Goal: Information Seeking & Learning: Check status

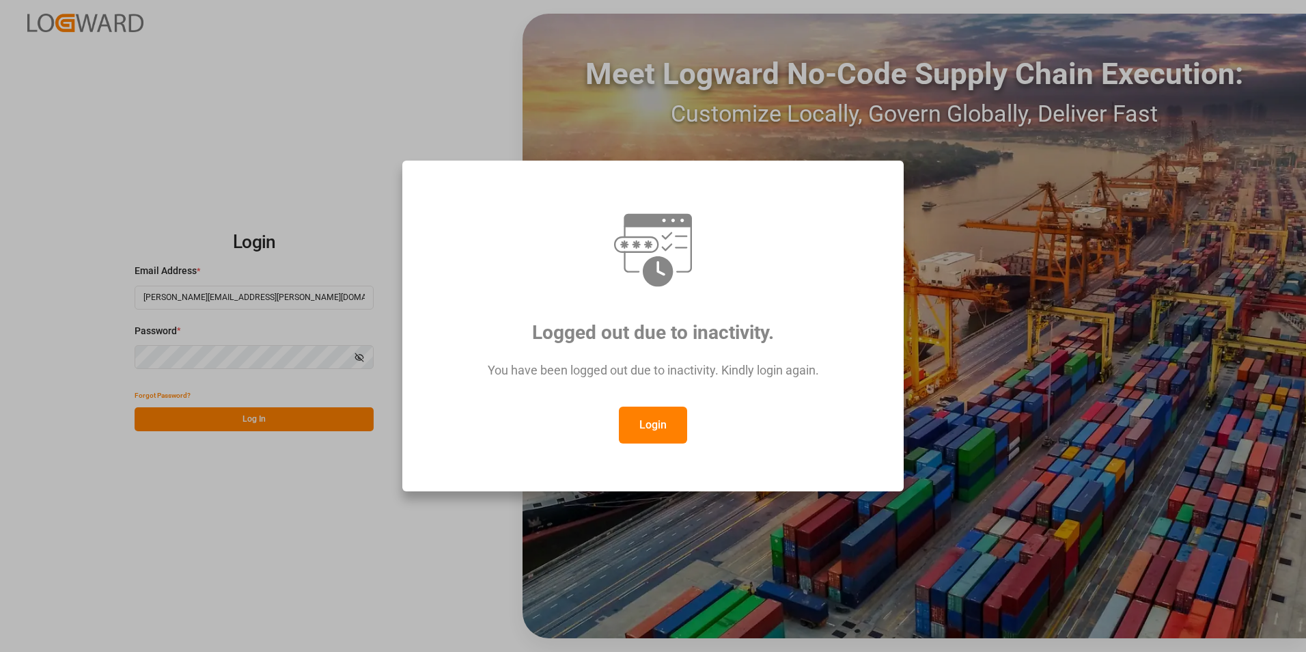
click at [654, 433] on button "Login" at bounding box center [653, 424] width 68 height 37
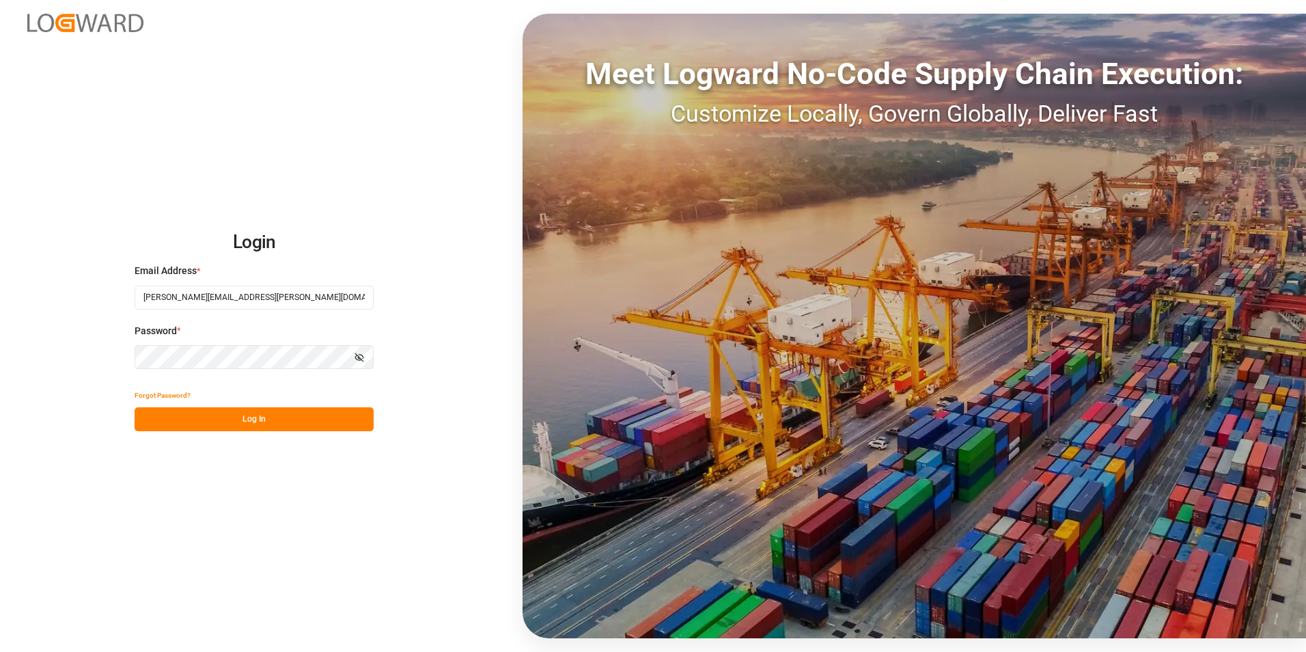
click at [292, 423] on button "Log In" at bounding box center [254, 419] width 239 height 24
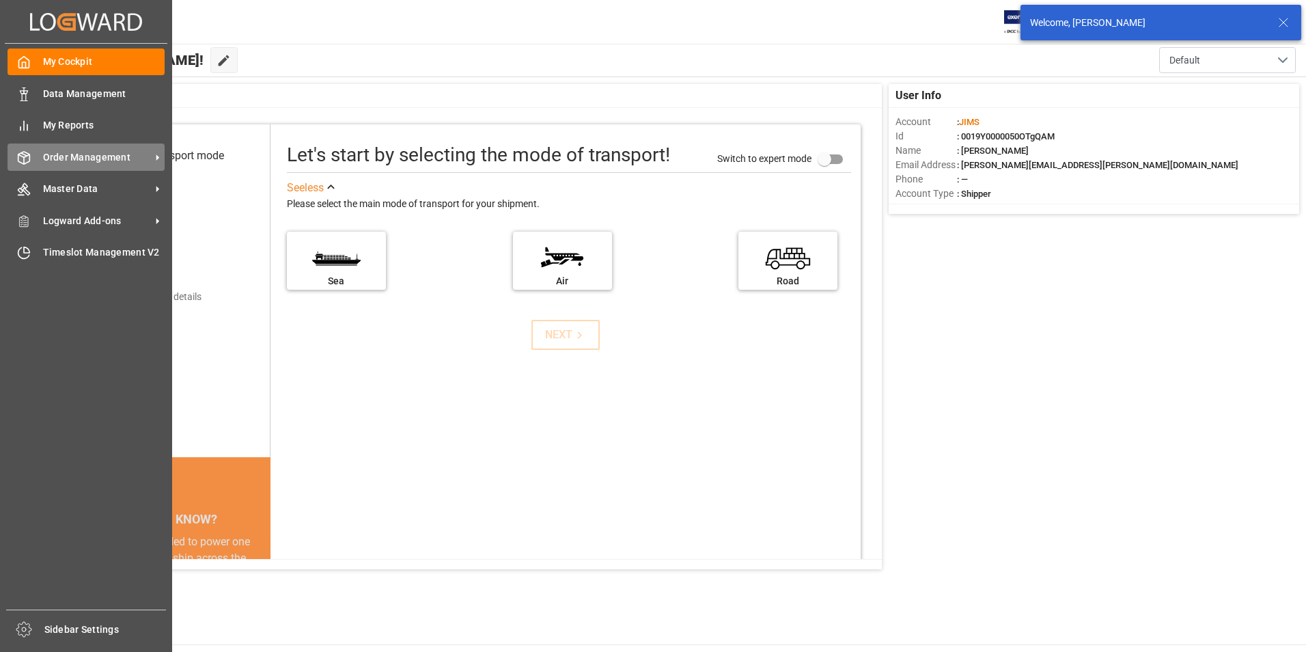
click at [67, 162] on span "Order Management" at bounding box center [97, 157] width 108 height 14
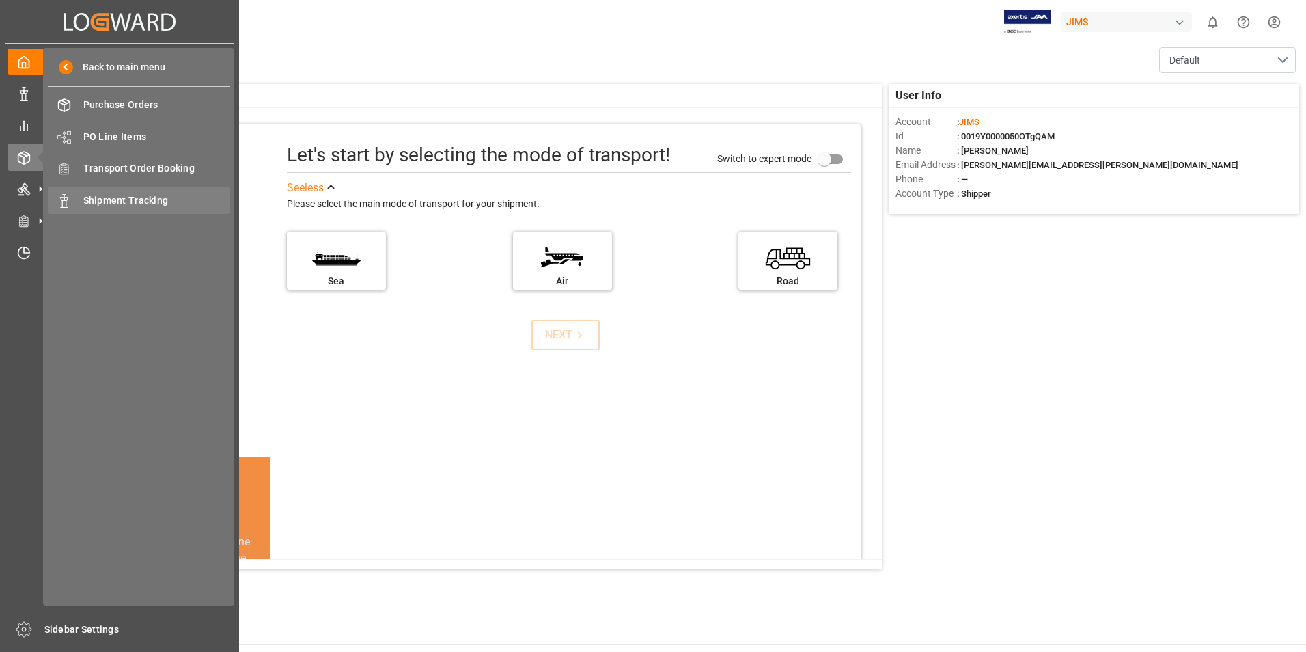
click at [145, 205] on span "Shipment Tracking" at bounding box center [156, 200] width 147 height 14
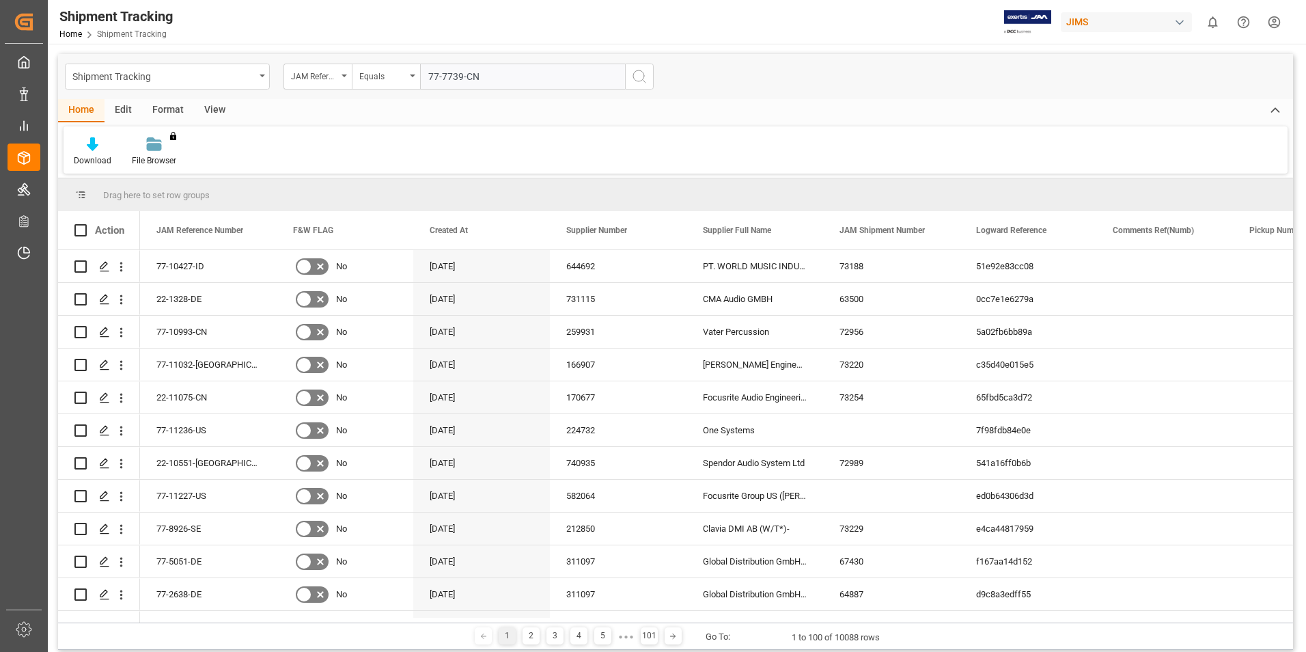
type input "77-7739-CN"
click at [643, 76] on icon "search button" at bounding box center [639, 76] width 16 height 16
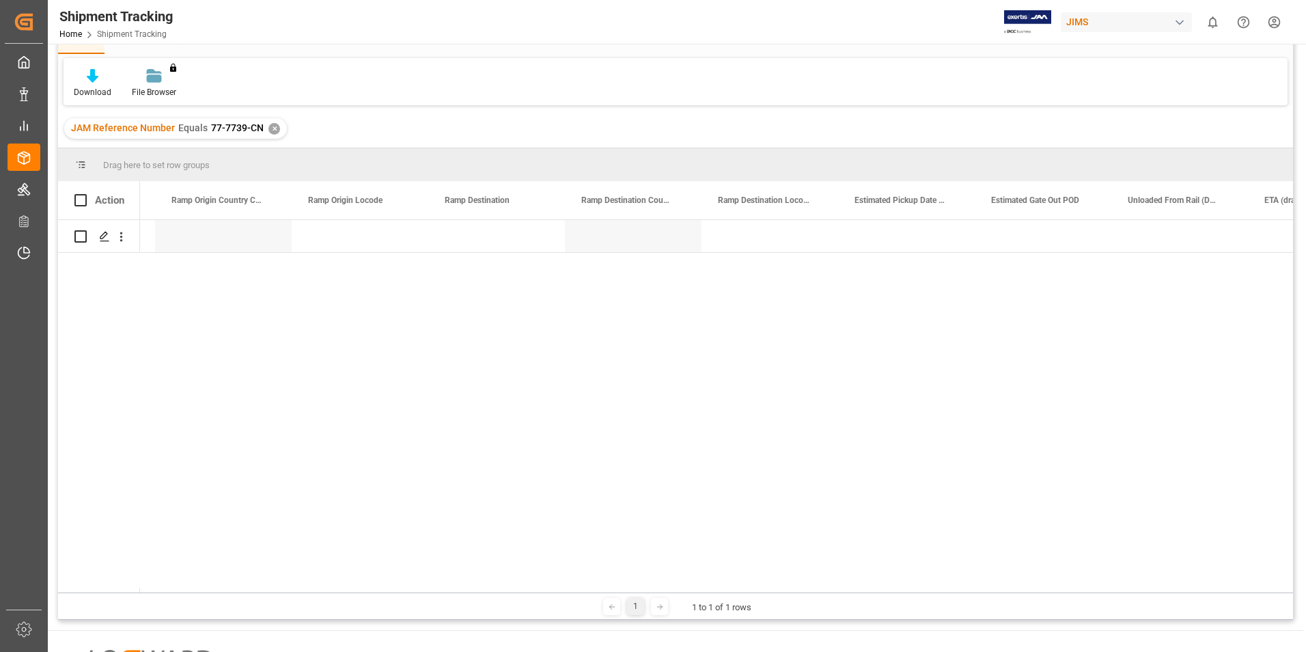
scroll to position [0, 3732]
click at [273, 131] on div "✕" at bounding box center [274, 129] width 12 height 12
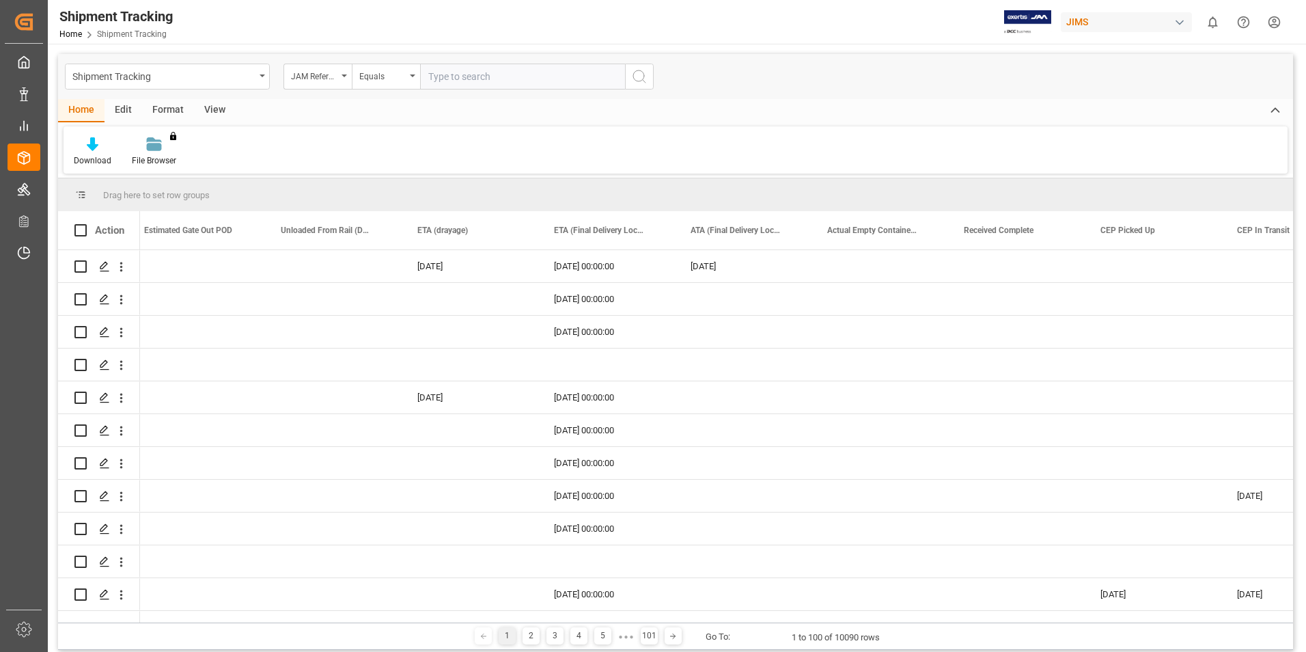
click at [438, 74] on input "text" at bounding box center [522, 77] width 205 height 26
paste input "77-9924-TW"
type input "77-9924-TW"
click at [638, 74] on icon "search button" at bounding box center [639, 76] width 16 height 16
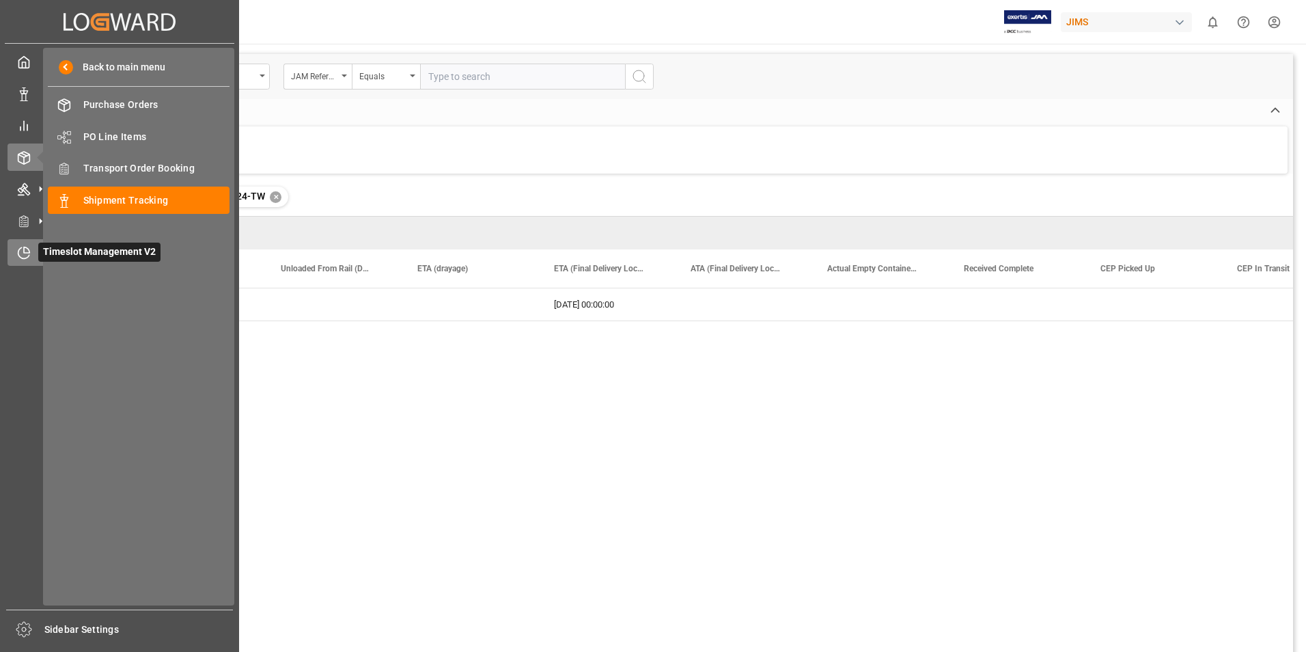
click at [48, 249] on span "Timeslot Management V2" at bounding box center [99, 251] width 122 height 19
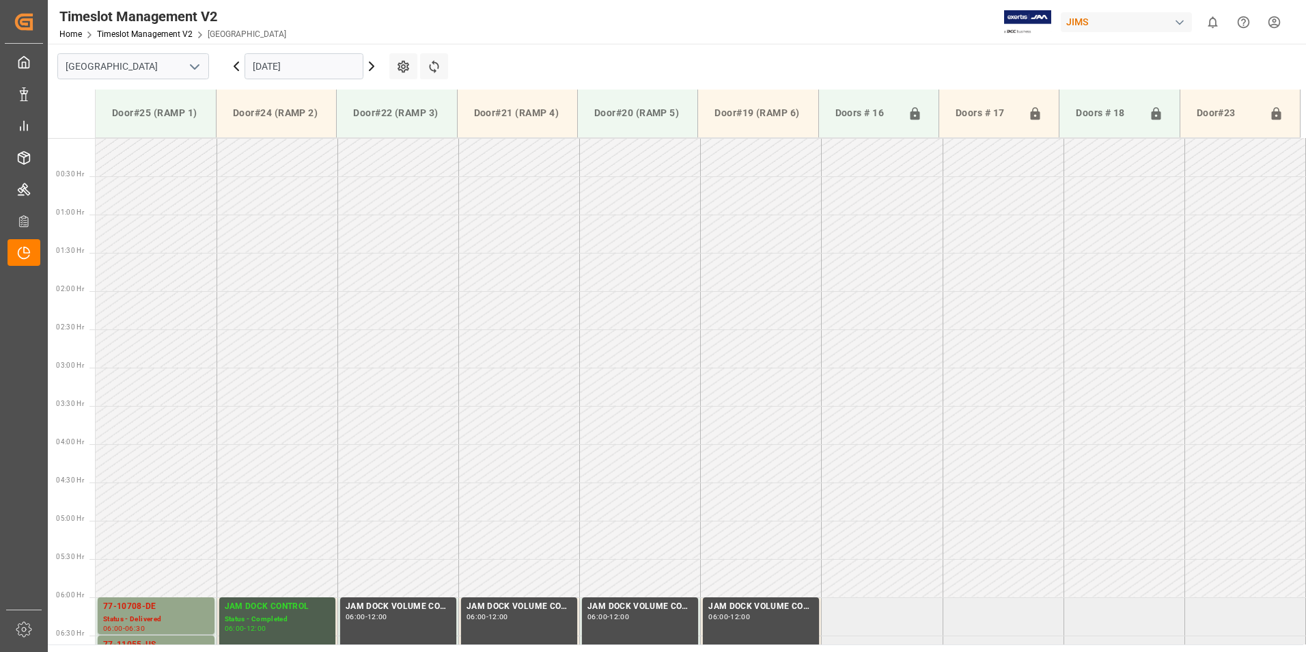
click at [301, 68] on input "[DATE]" at bounding box center [304, 66] width 119 height 26
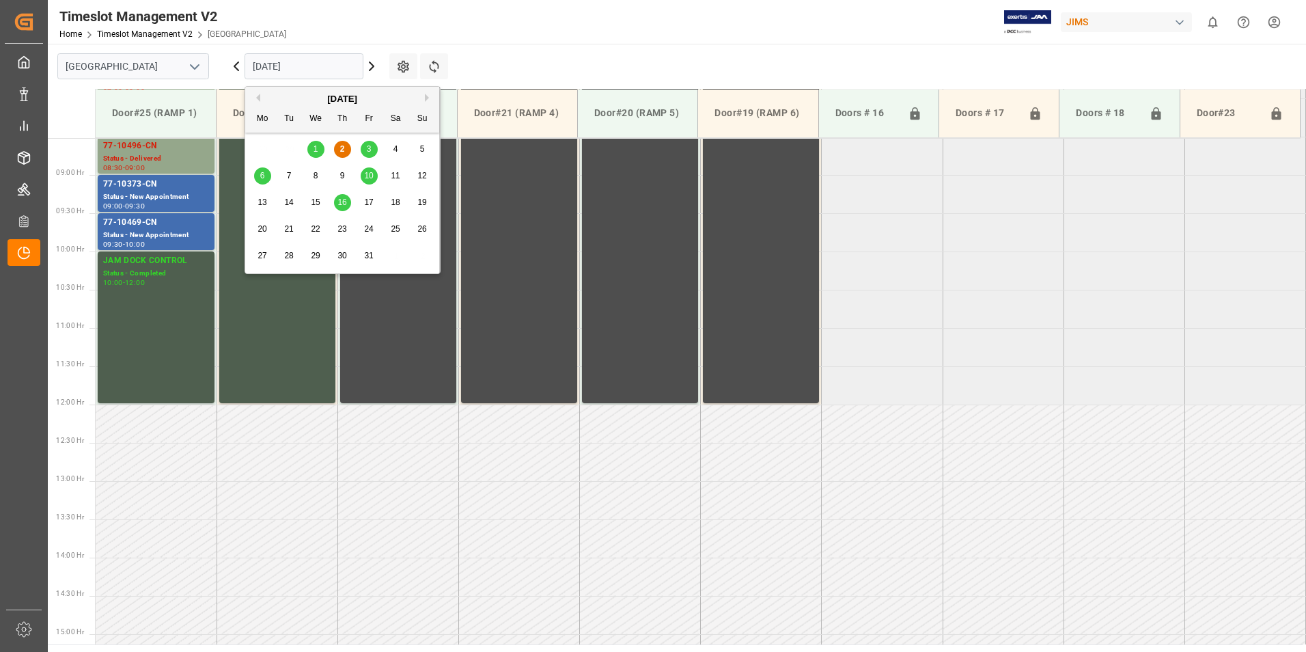
scroll to position [680, 0]
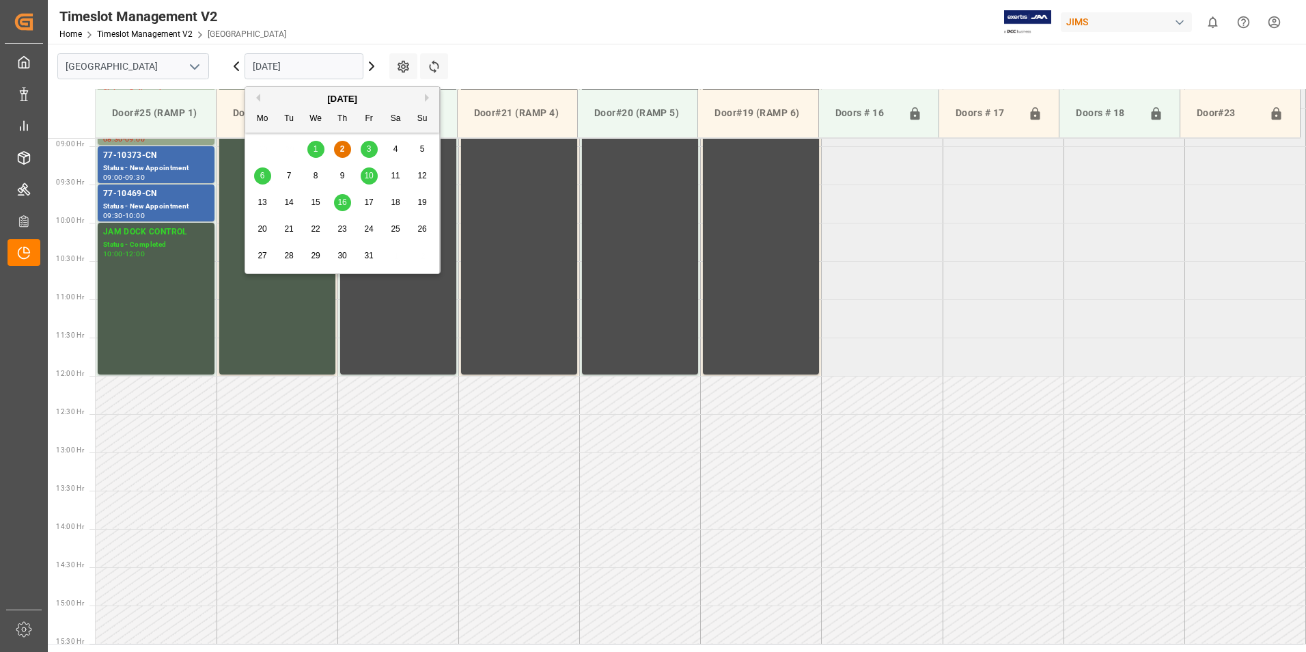
click at [262, 176] on span "6" at bounding box center [262, 176] width 5 height 10
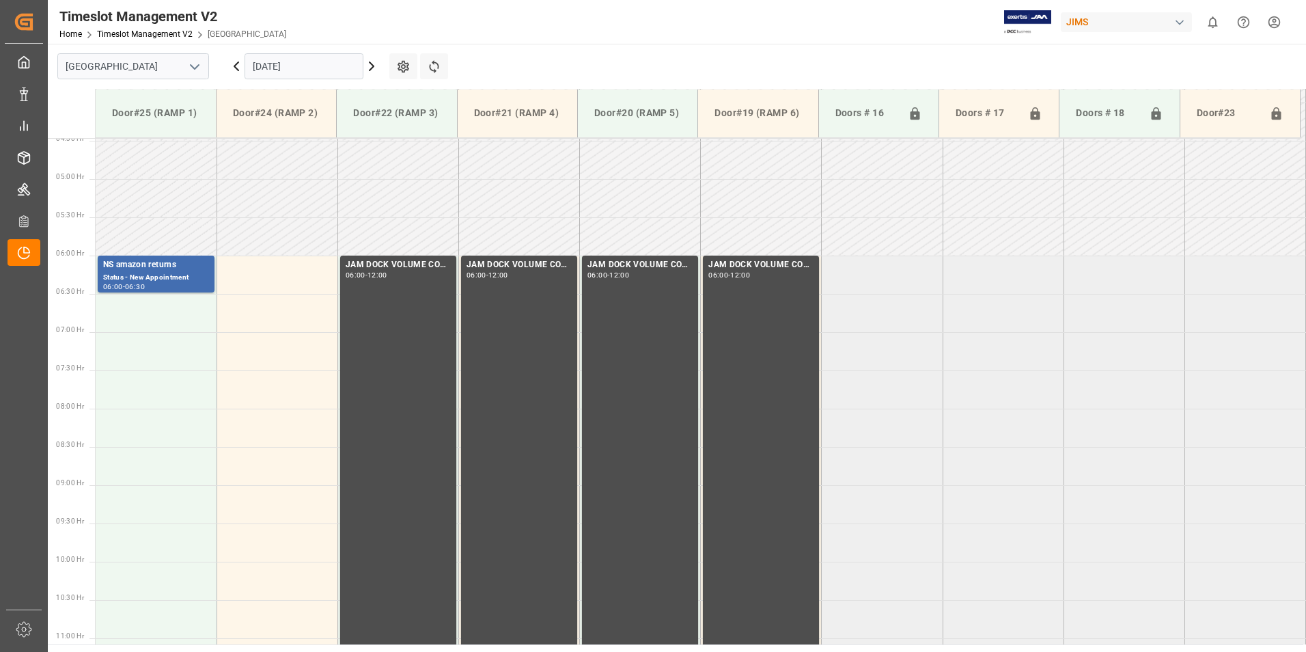
scroll to position [339, 0]
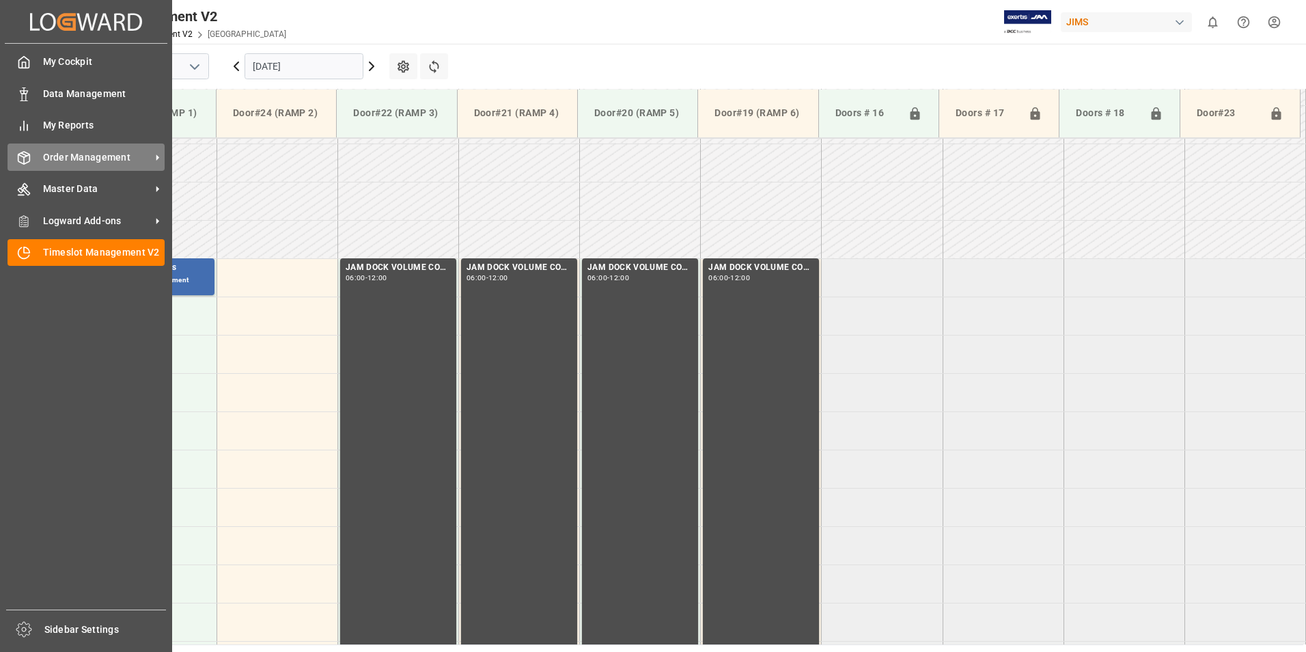
click at [68, 147] on div "Order Management Order Management" at bounding box center [86, 156] width 157 height 27
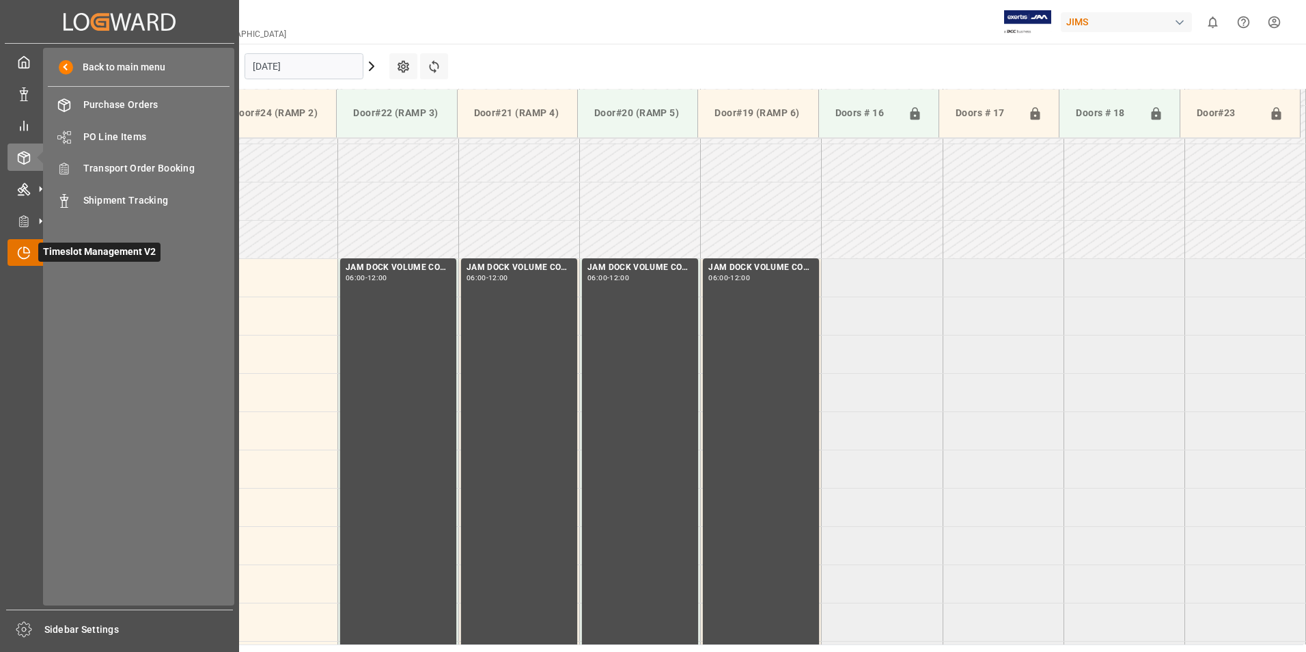
click at [18, 247] on icon at bounding box center [24, 253] width 14 height 14
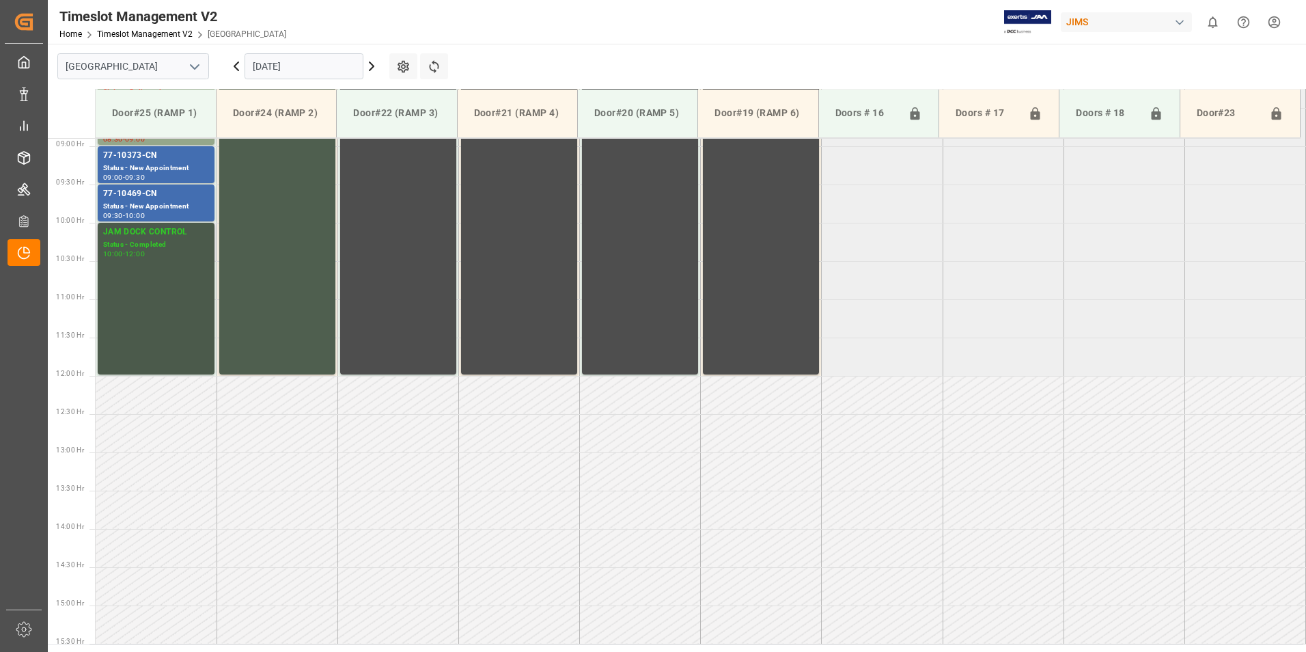
scroll to position [339, 0]
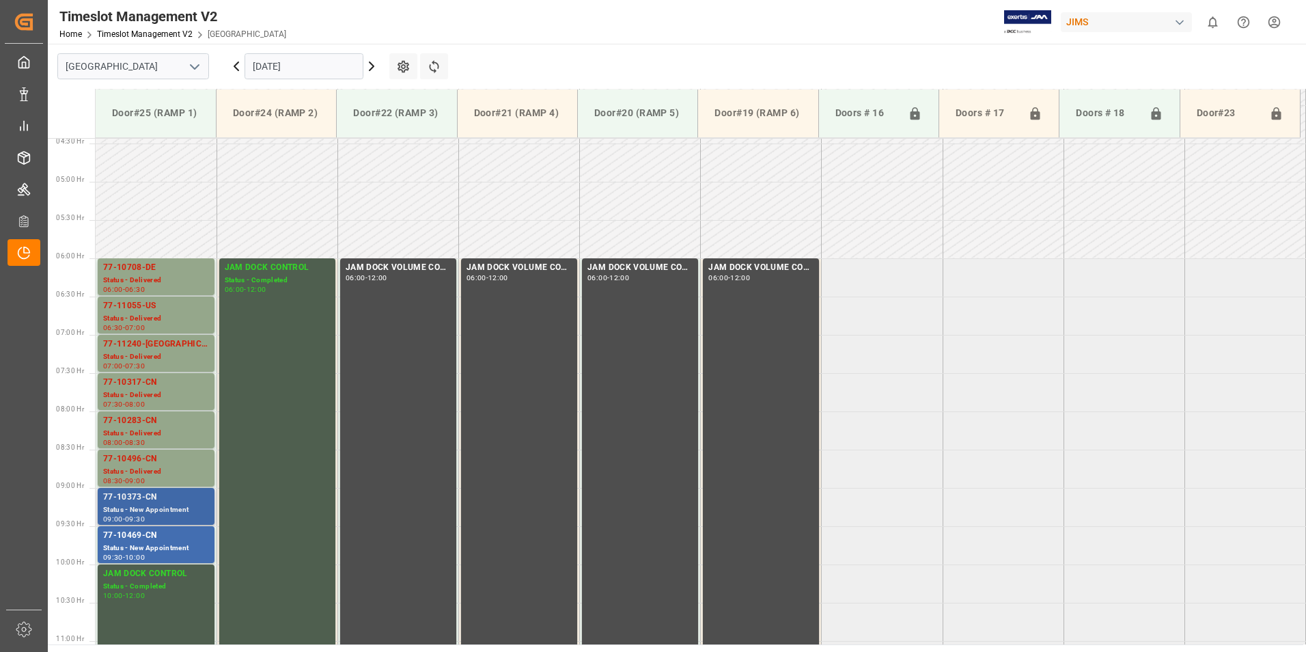
click at [146, 500] on div "77-10373-CN" at bounding box center [156, 497] width 106 height 14
click at [152, 538] on div "77-10469-CN" at bounding box center [156, 536] width 106 height 14
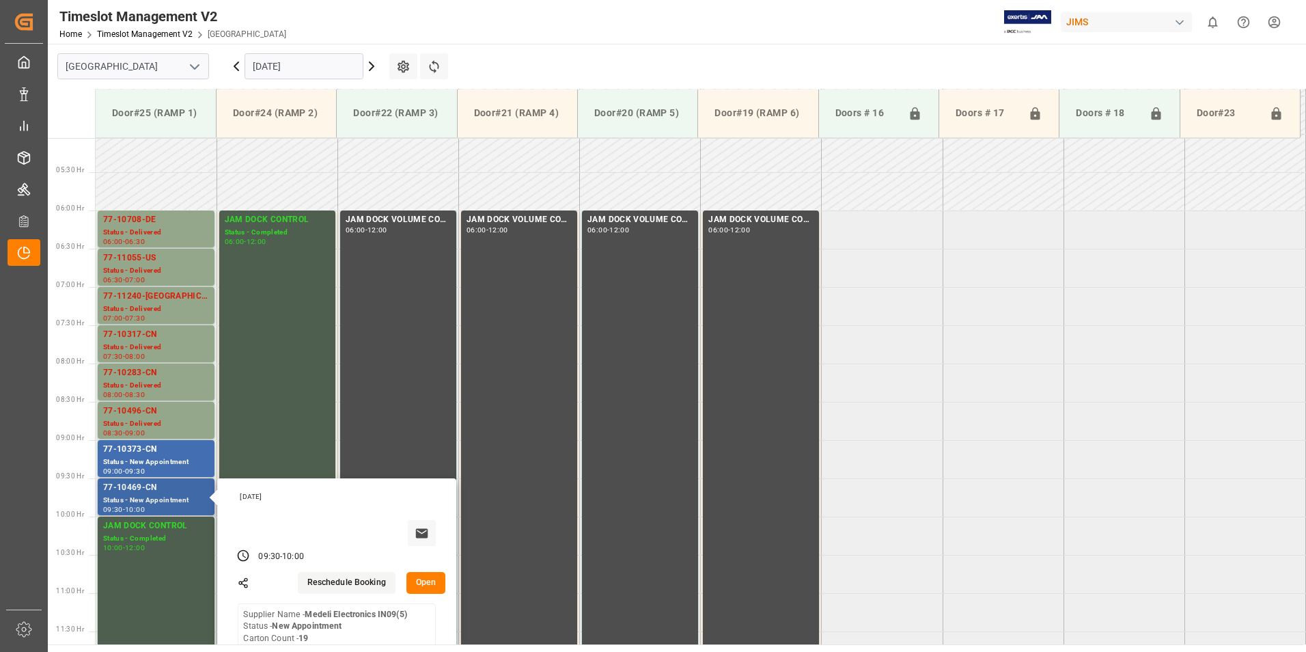
scroll to position [407, 0]
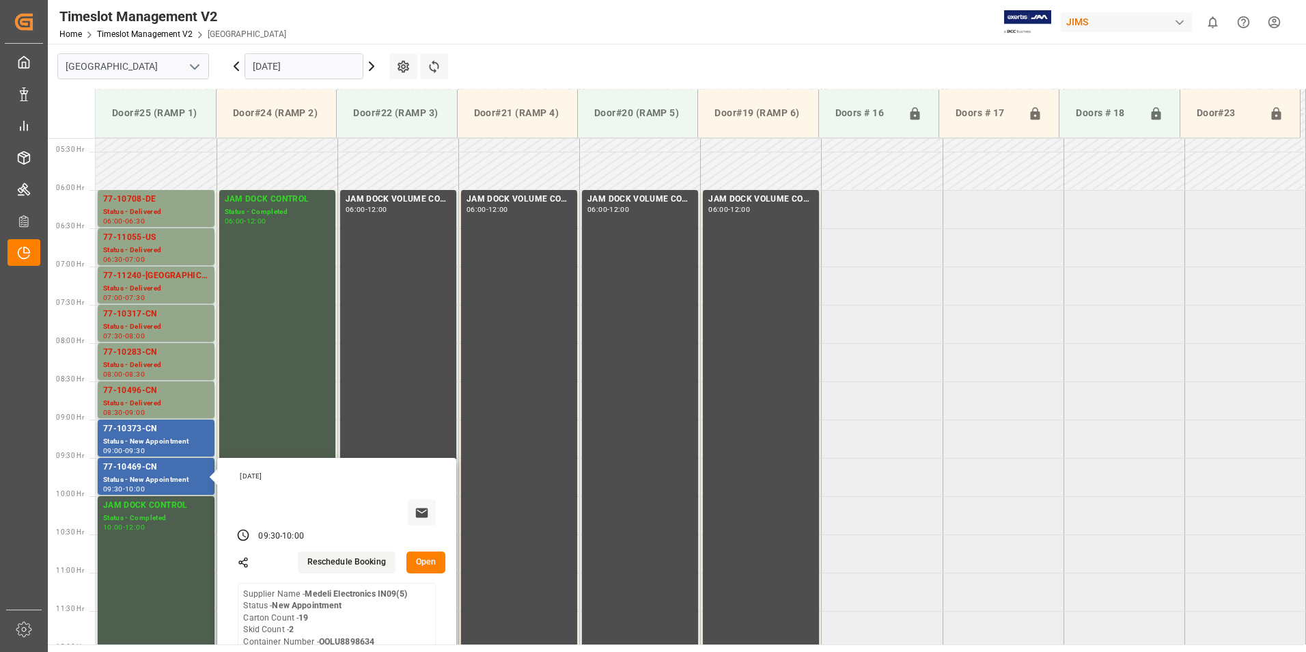
click at [303, 64] on input "[DATE]" at bounding box center [304, 66] width 119 height 26
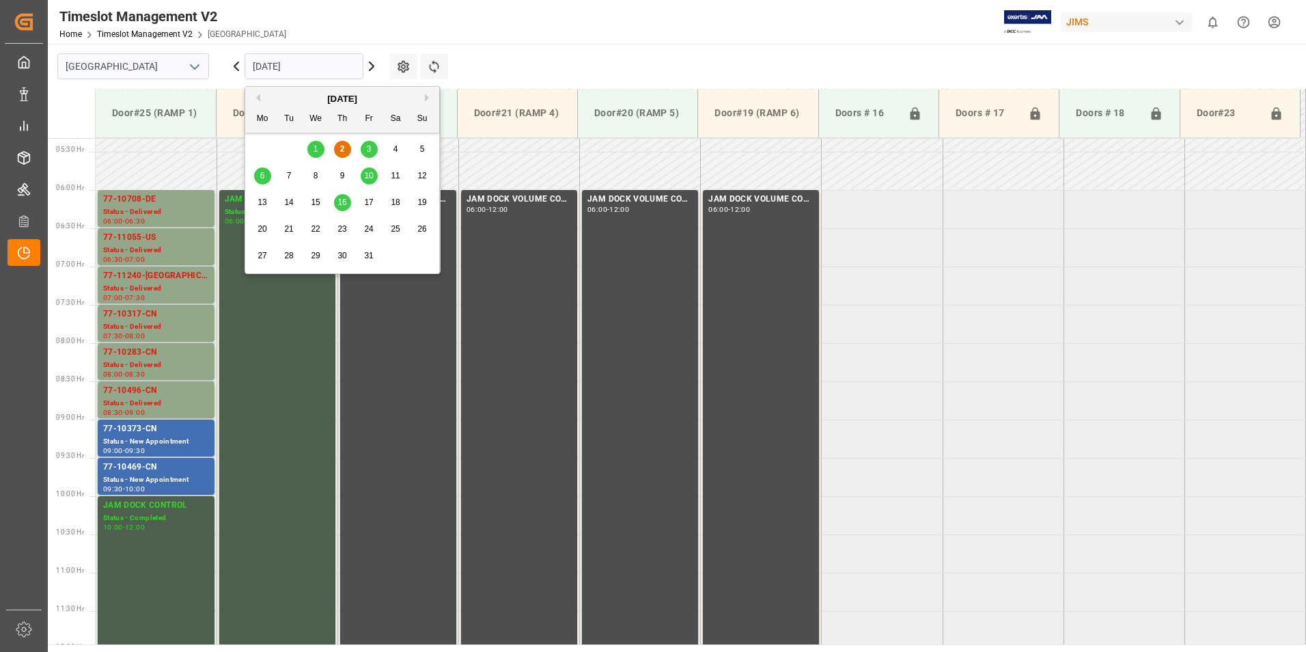
click at [367, 147] on span "3" at bounding box center [369, 149] width 5 height 10
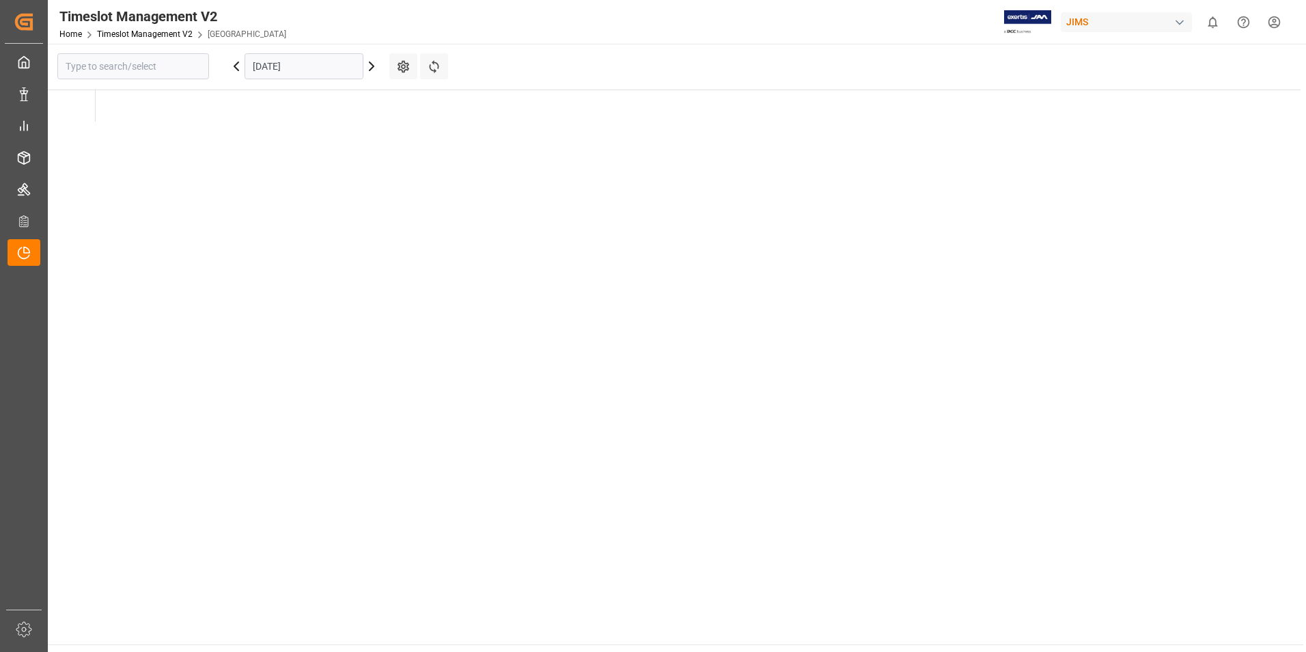
type input "[GEOGRAPHIC_DATA]"
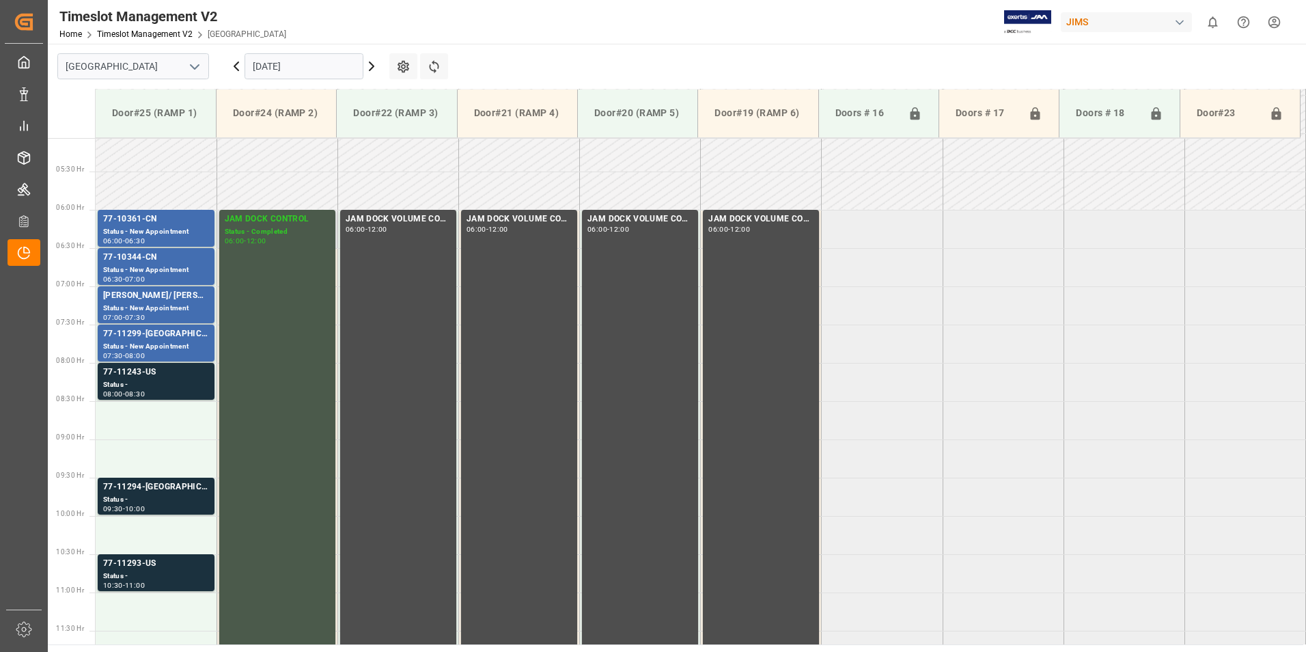
scroll to position [339, 0]
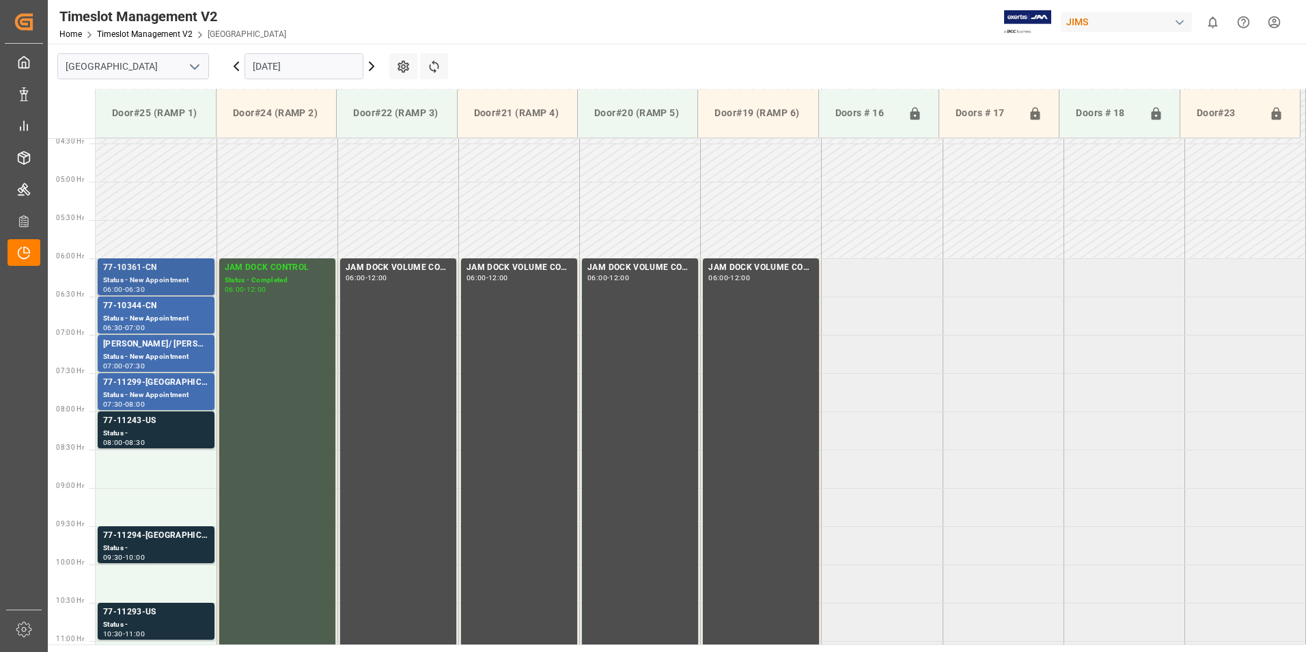
click at [136, 270] on div "77-10361-CN" at bounding box center [156, 268] width 106 height 14
click at [133, 311] on div "77-10344-CN" at bounding box center [156, 306] width 106 height 14
click at [147, 383] on div "77-11299-[GEOGRAPHIC_DATA]" at bounding box center [156, 383] width 106 height 14
click at [143, 430] on div "Status -" at bounding box center [156, 434] width 106 height 12
click at [130, 541] on div "77-11294-[GEOGRAPHIC_DATA]" at bounding box center [156, 536] width 106 height 14
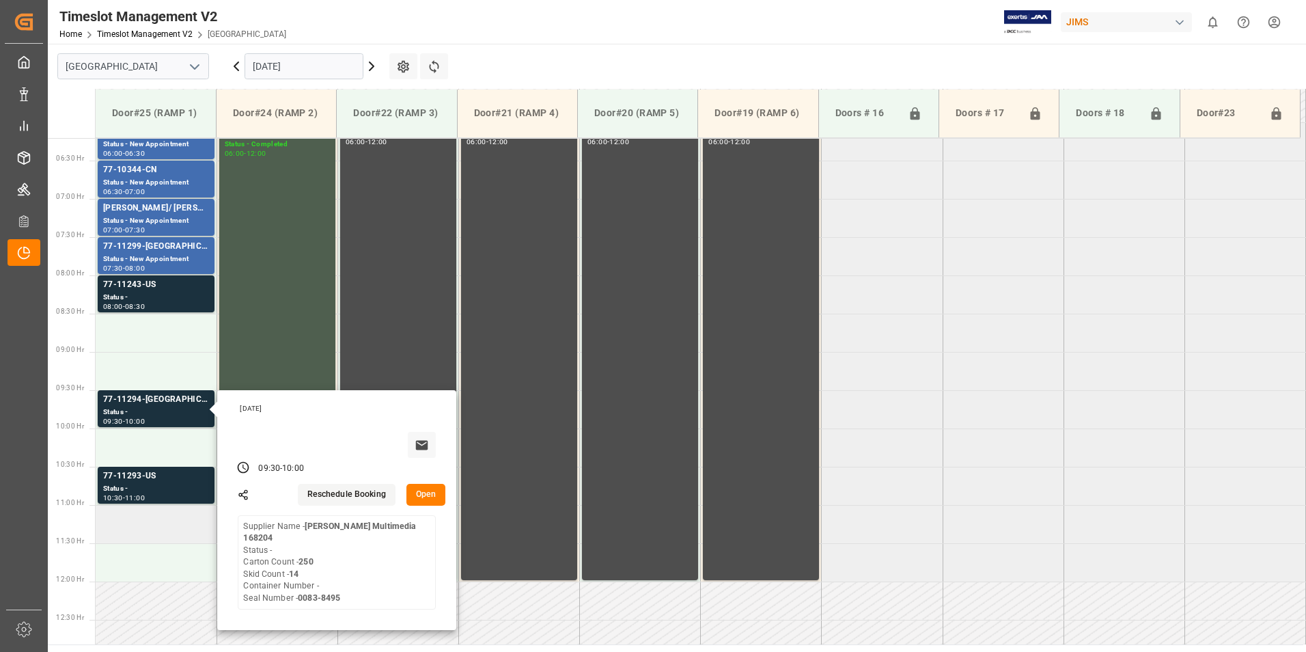
scroll to position [475, 0]
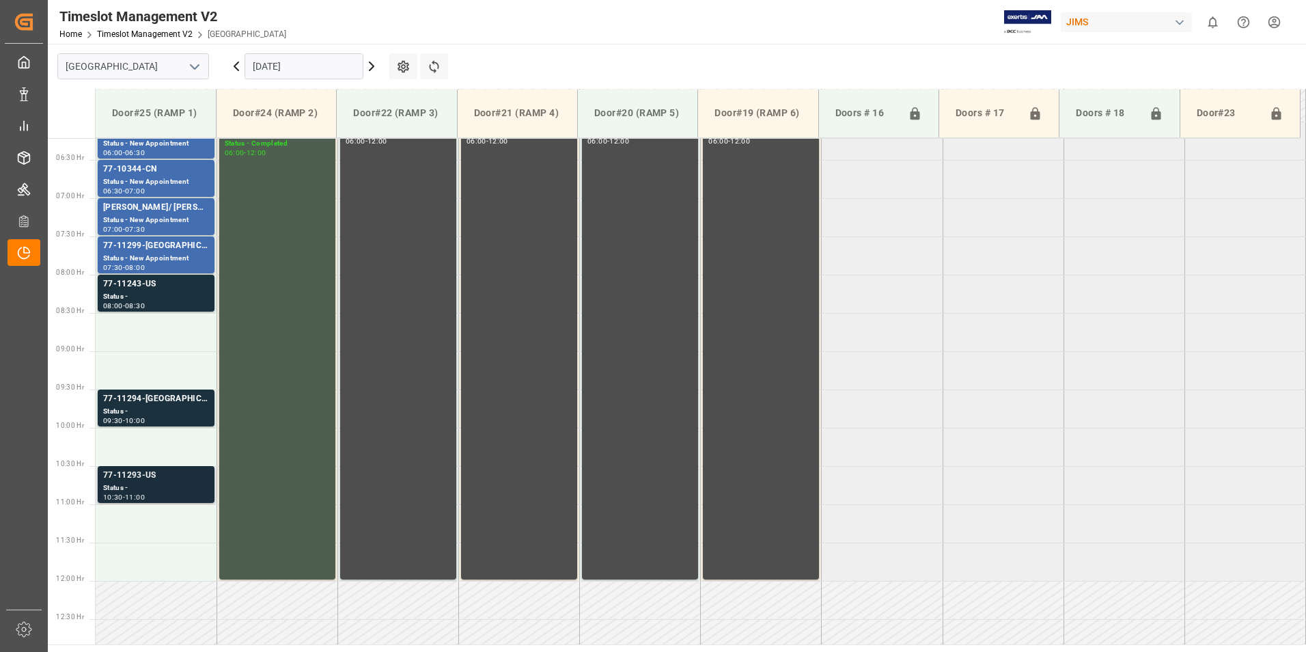
click at [144, 478] on div "77-11293-US" at bounding box center [156, 476] width 106 height 14
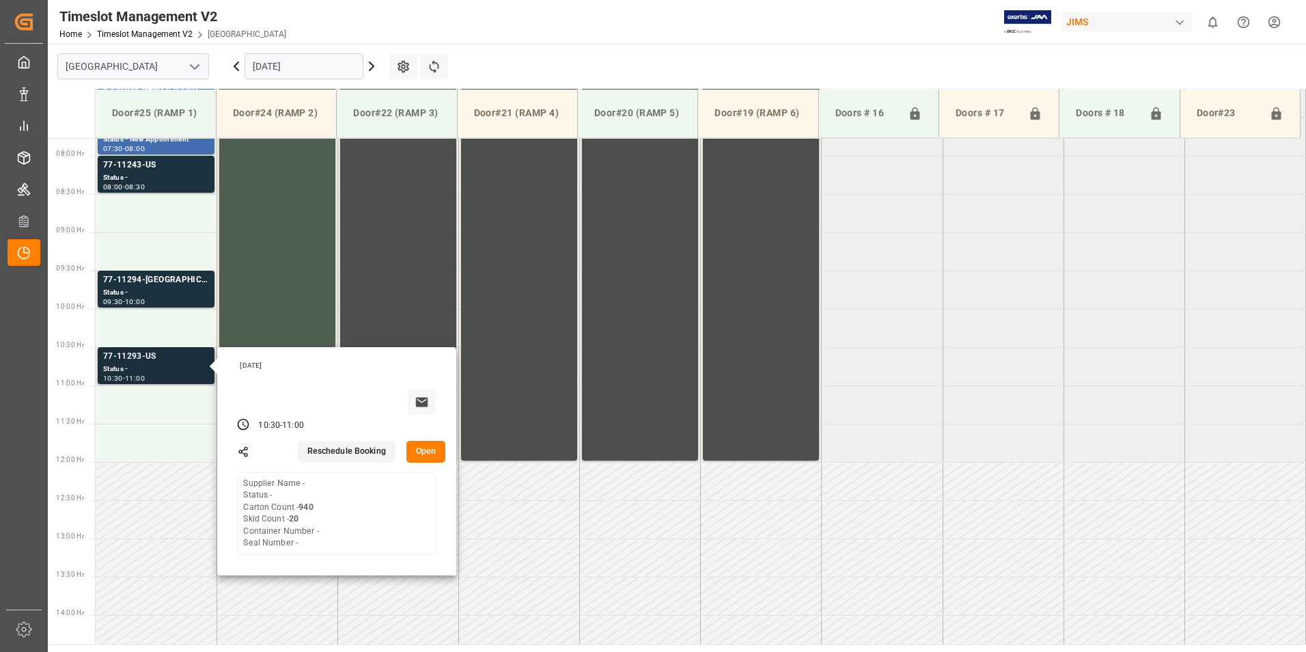
scroll to position [612, 0]
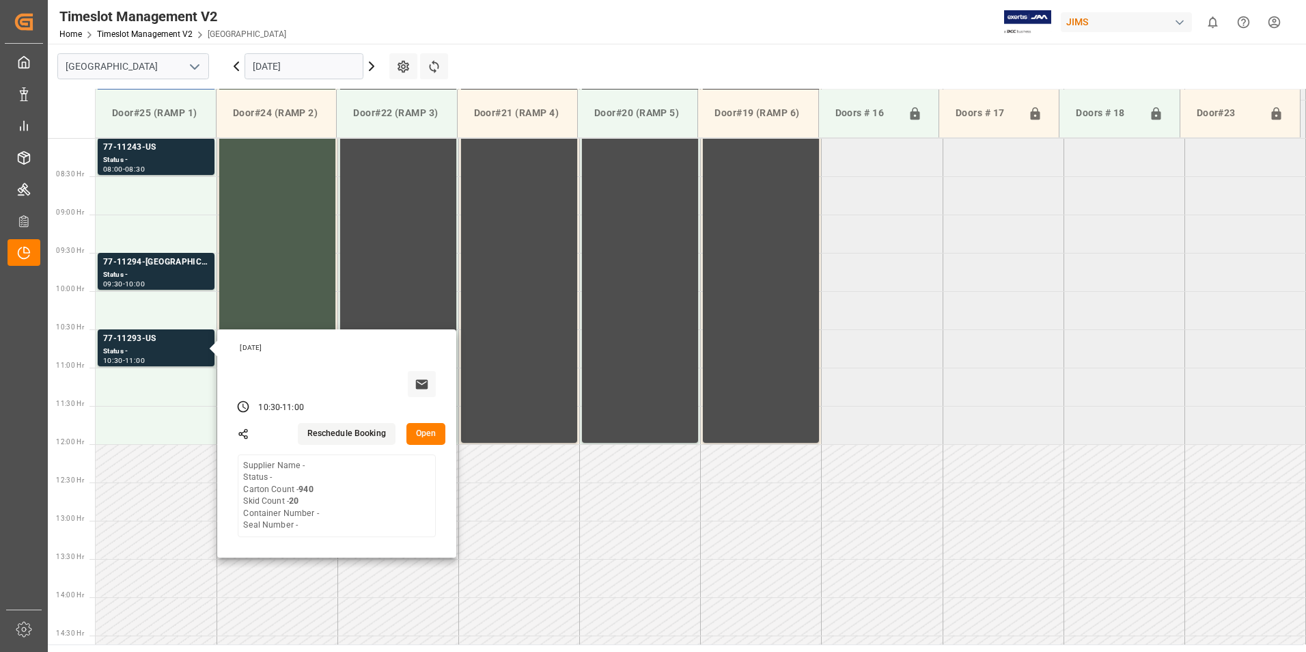
click at [299, 59] on input "[DATE]" at bounding box center [304, 66] width 119 height 26
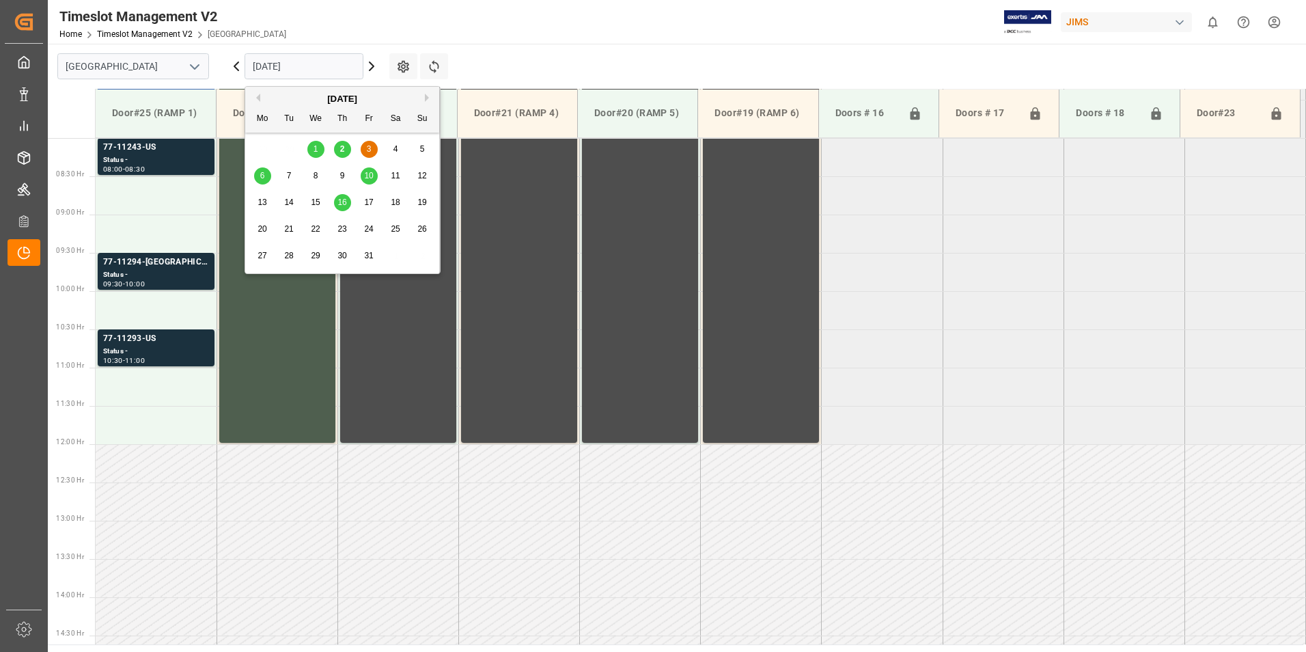
click at [262, 175] on span "6" at bounding box center [262, 176] width 5 height 10
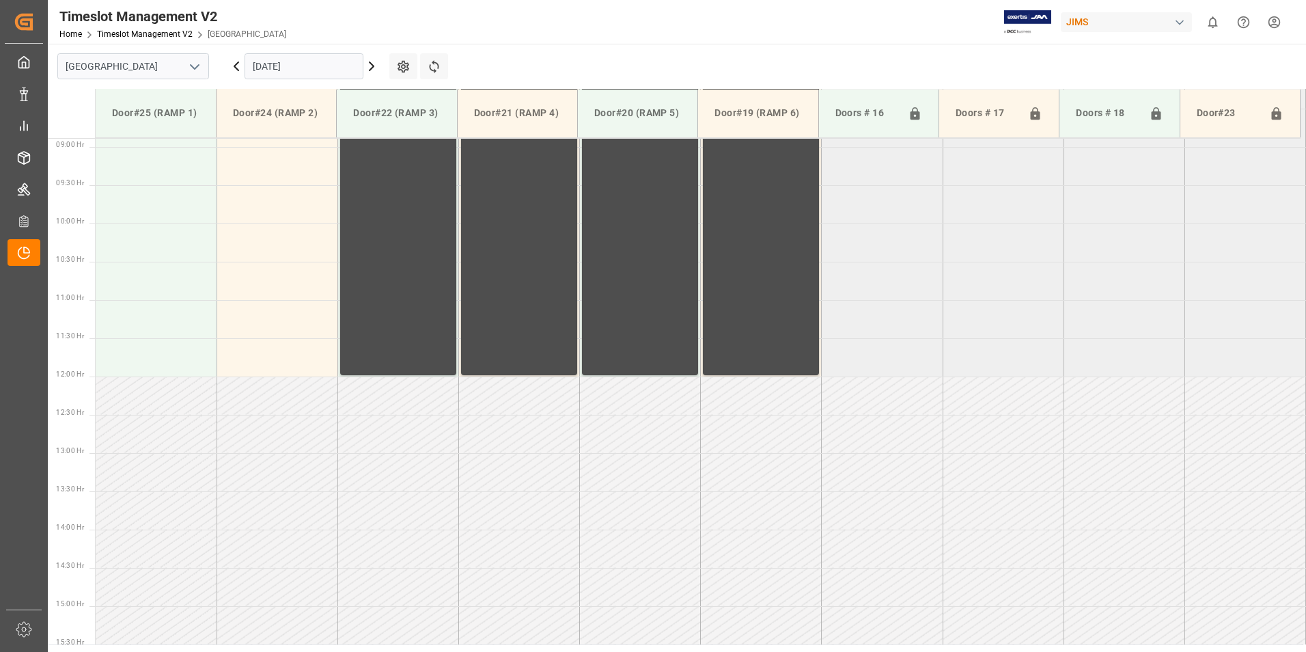
scroll to position [339, 0]
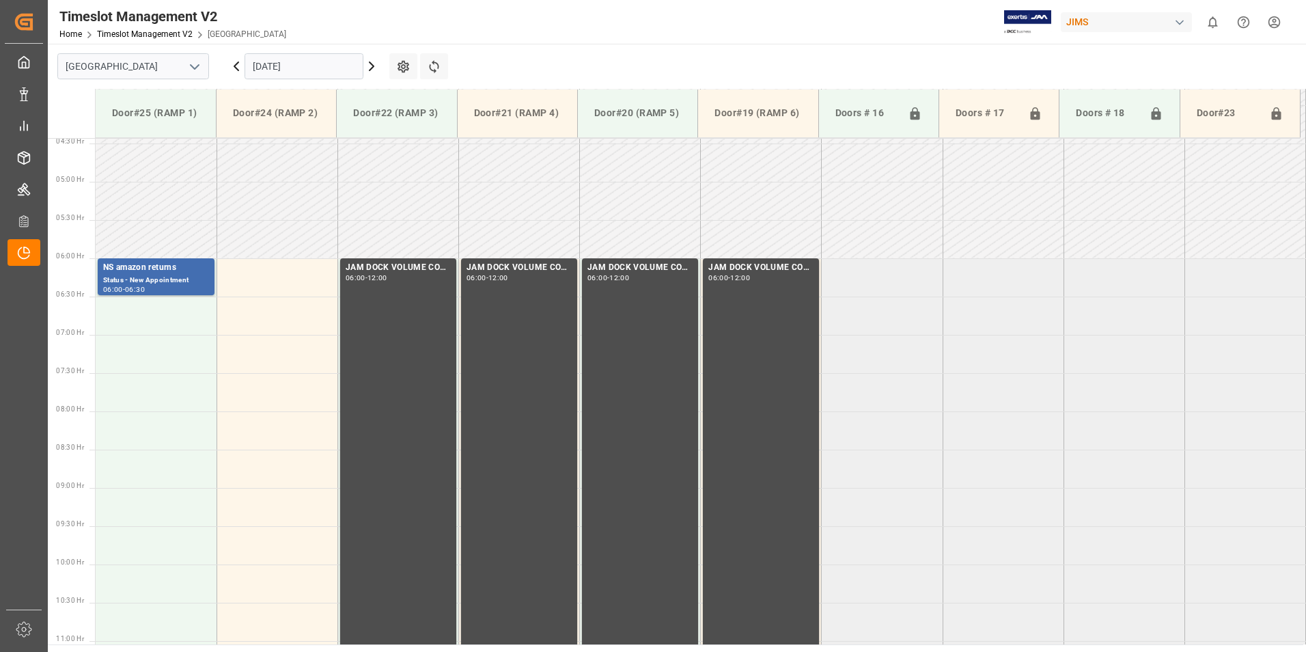
click at [285, 66] on input "[DATE]" at bounding box center [304, 66] width 119 height 26
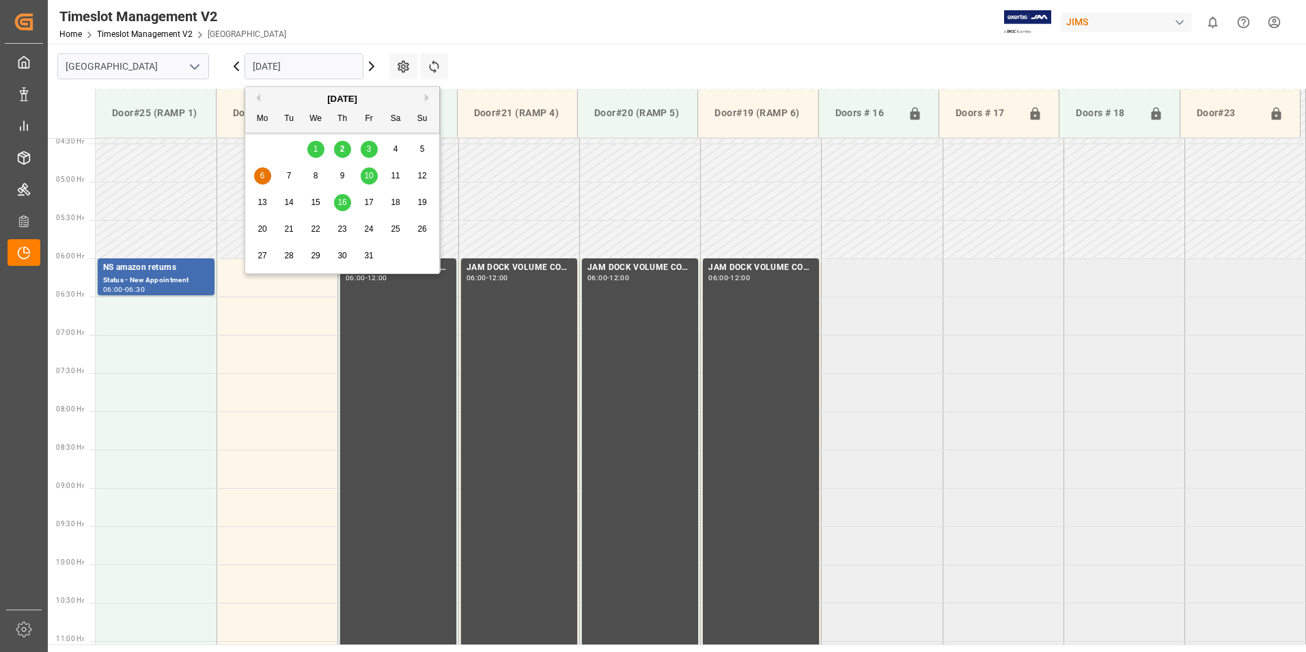
click at [367, 176] on span "10" at bounding box center [368, 176] width 9 height 10
click at [309, 64] on input "[DATE]" at bounding box center [304, 66] width 119 height 26
click at [337, 203] on div "16" at bounding box center [342, 203] width 17 height 16
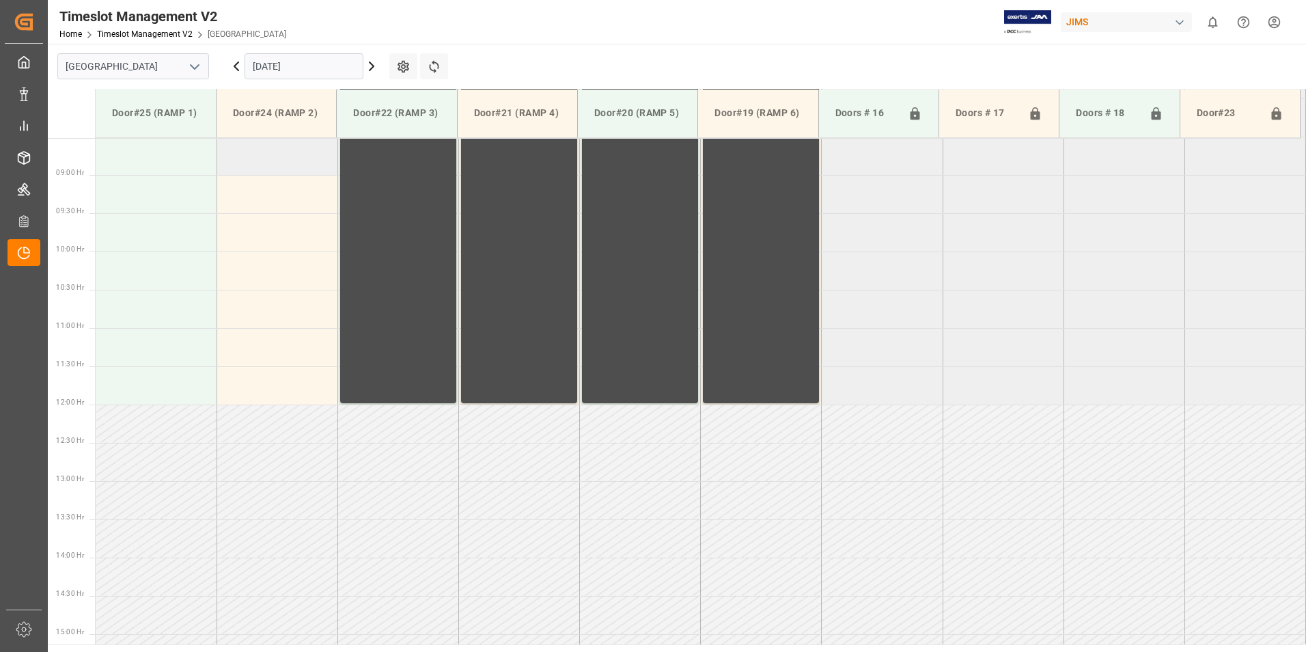
scroll to position [680, 0]
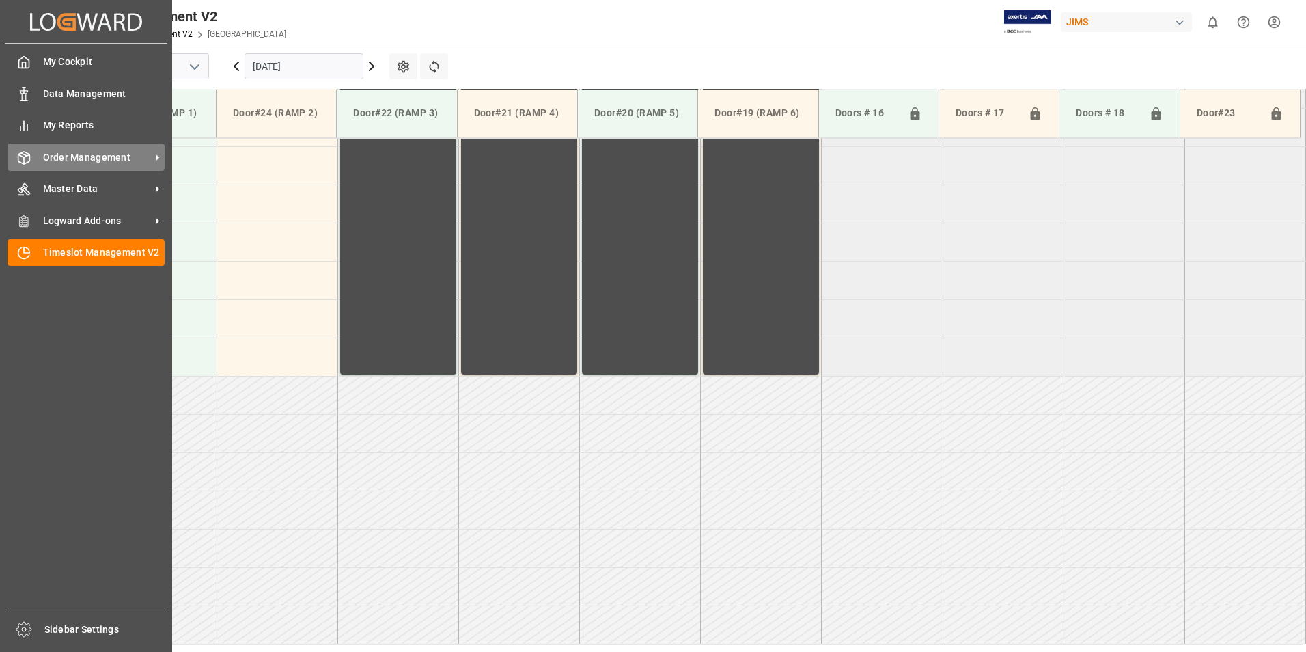
click at [72, 162] on span "Order Management" at bounding box center [97, 157] width 108 height 14
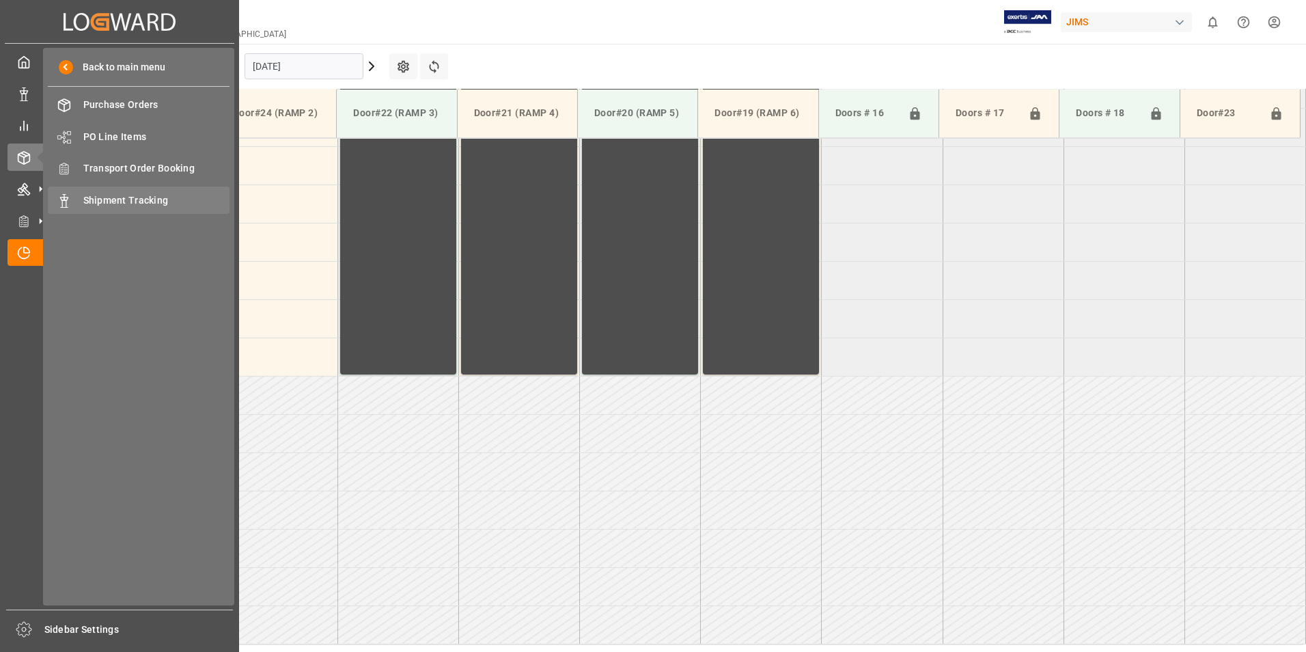
click at [151, 201] on span "Shipment Tracking" at bounding box center [156, 200] width 147 height 14
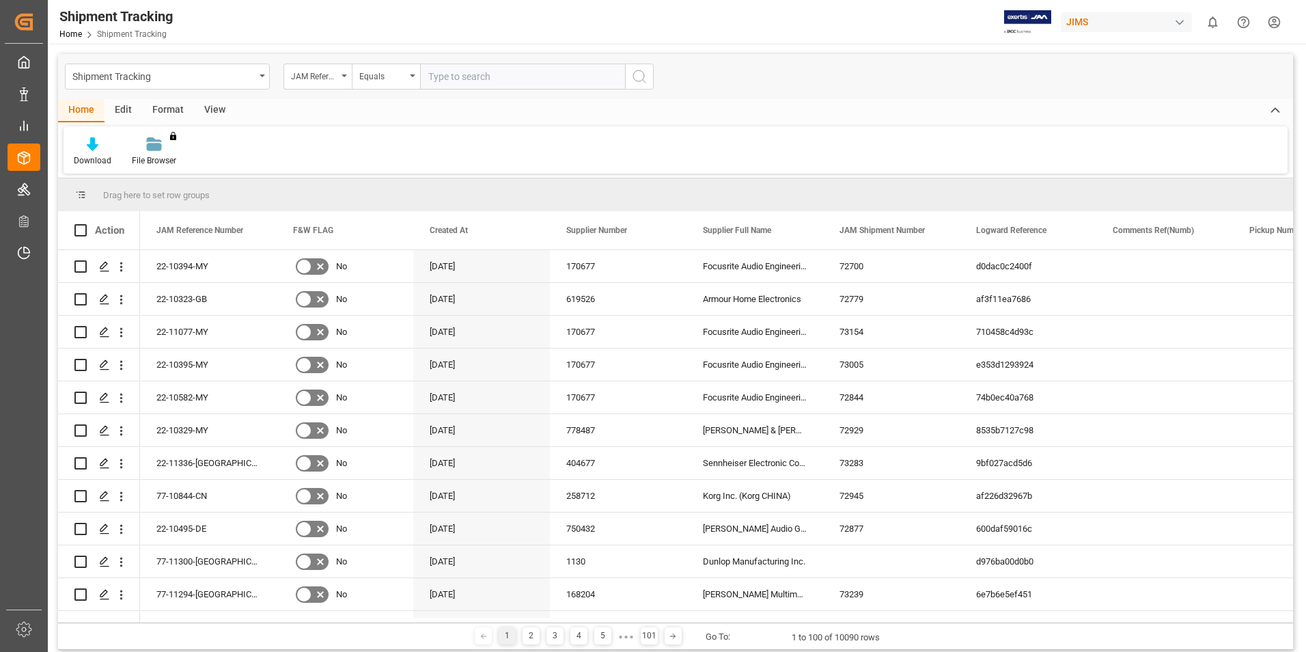
click at [441, 73] on input "text" at bounding box center [522, 77] width 205 height 26
type input "77-11293-us"
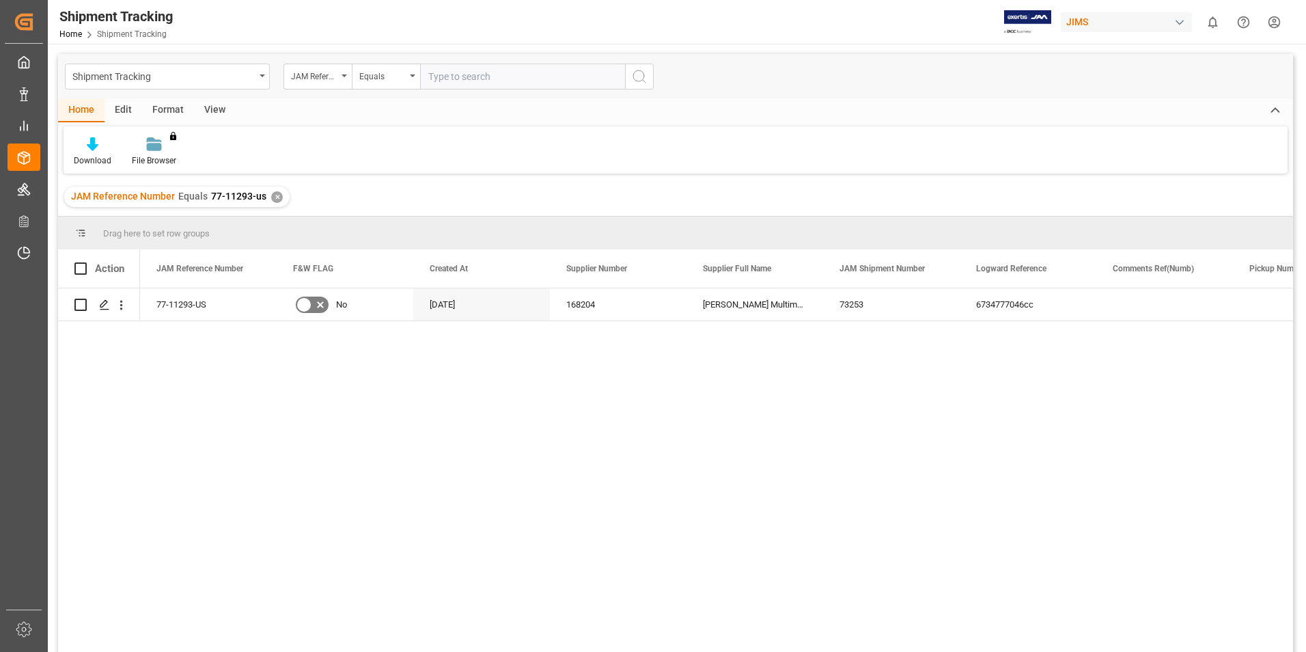
scroll to position [68, 0]
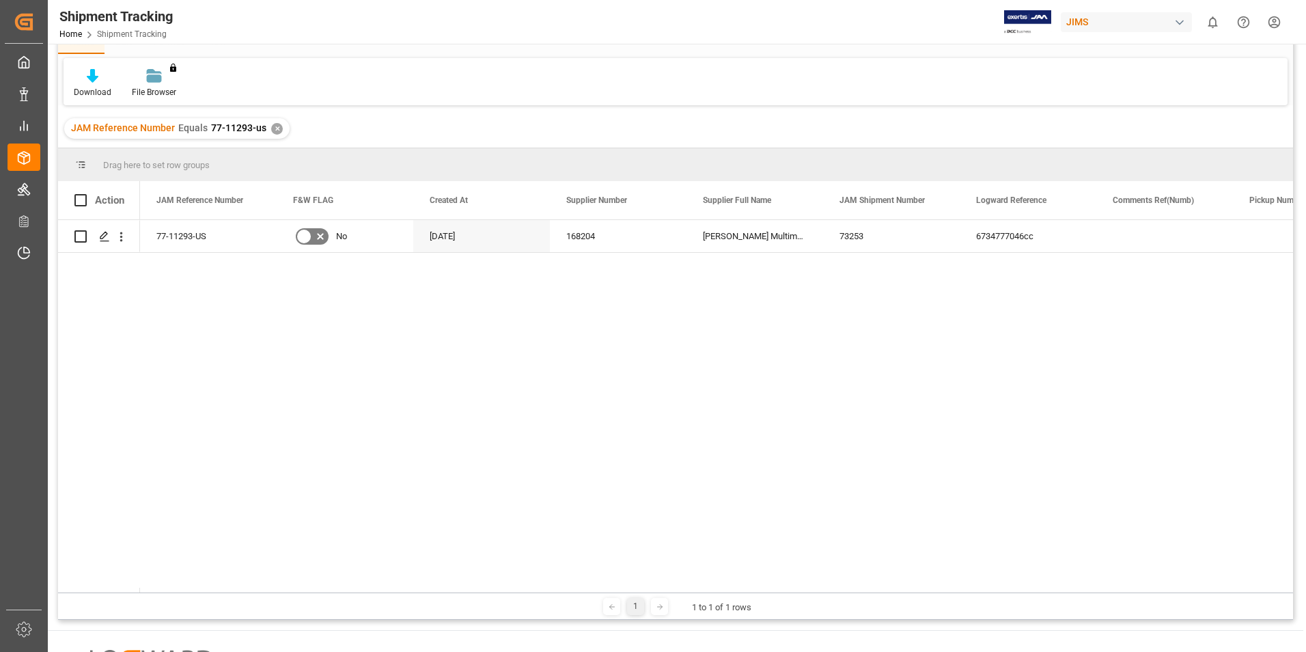
click at [274, 127] on div "✕" at bounding box center [277, 129] width 12 height 12
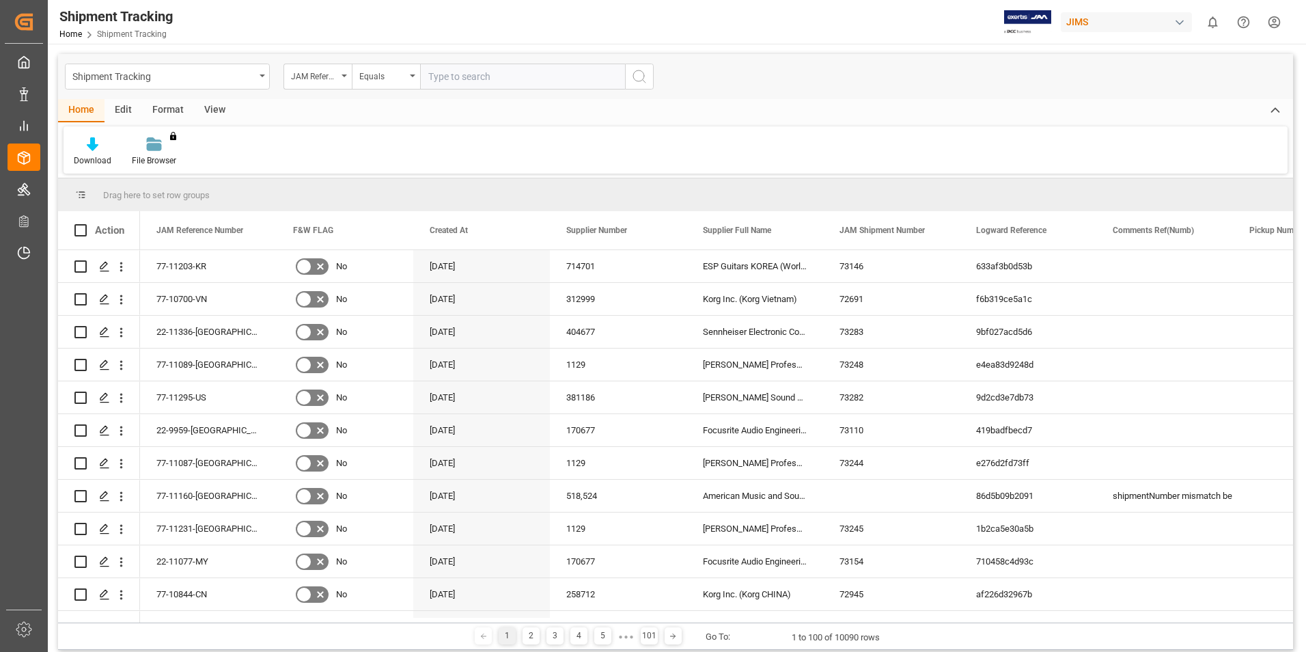
click at [439, 73] on input "text" at bounding box center [522, 77] width 205 height 26
paste input "77-10299-ID"
type input "77-10299-ID"
click at [638, 80] on icon "search button" at bounding box center [639, 76] width 16 height 16
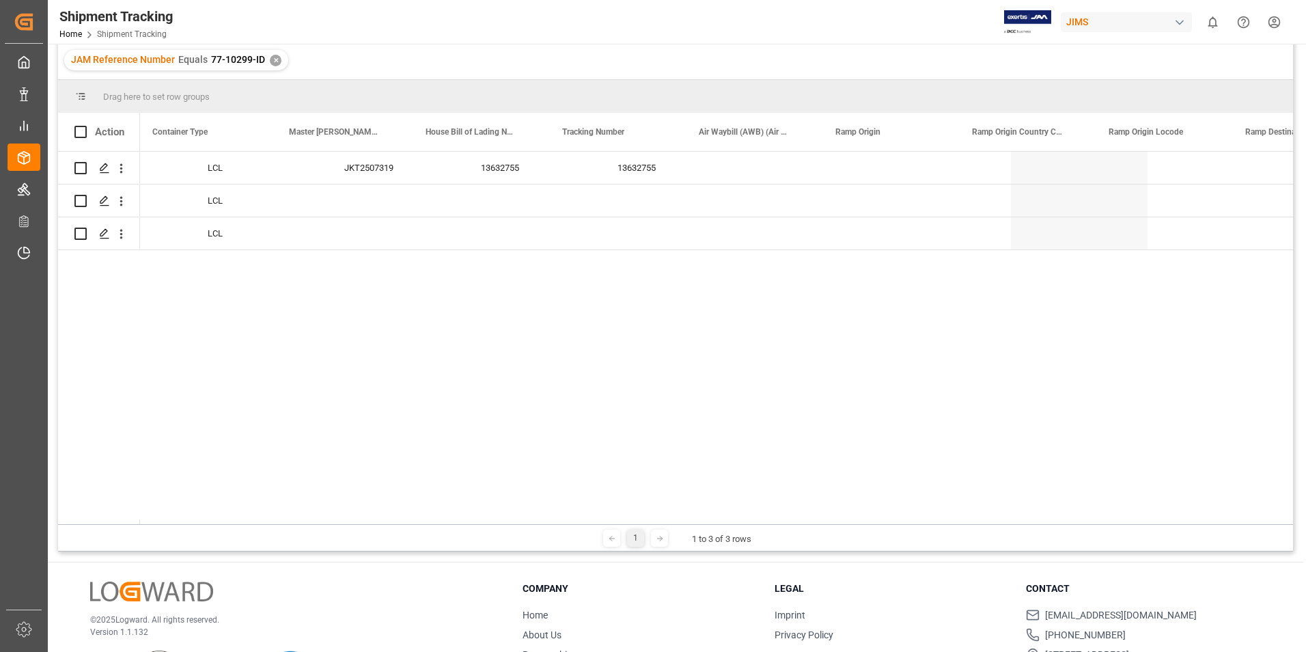
scroll to position [0, 2922]
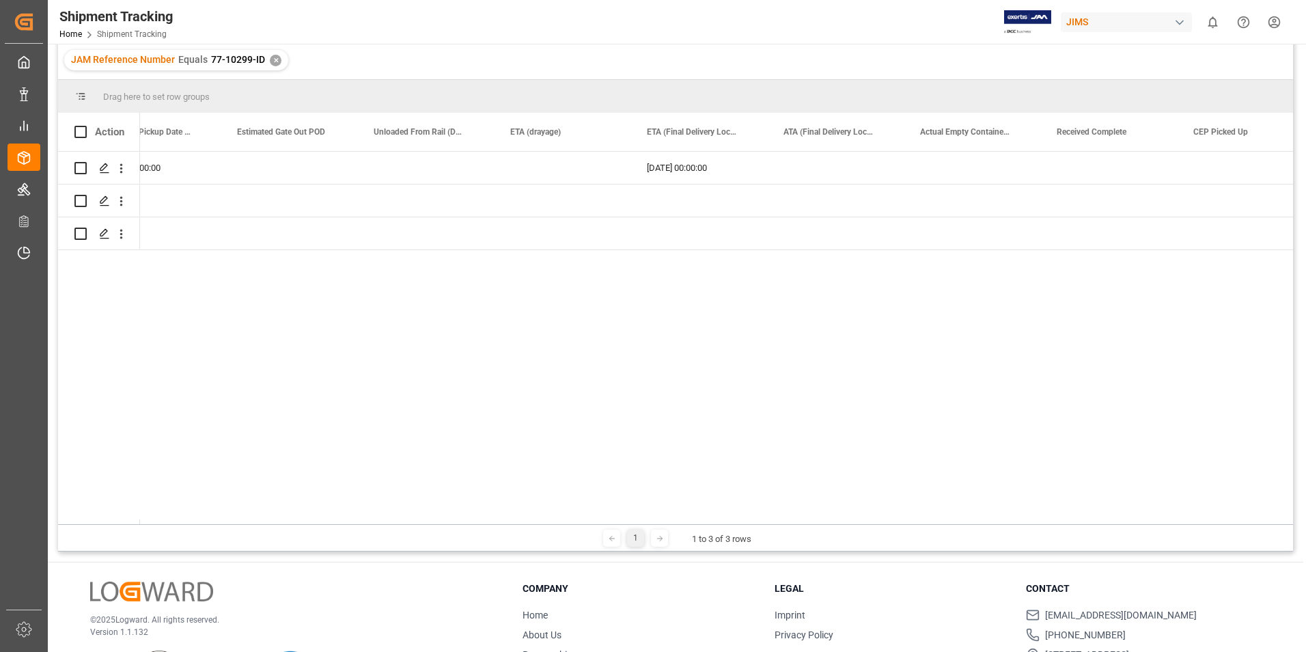
click at [273, 59] on div "✕" at bounding box center [276, 61] width 12 height 12
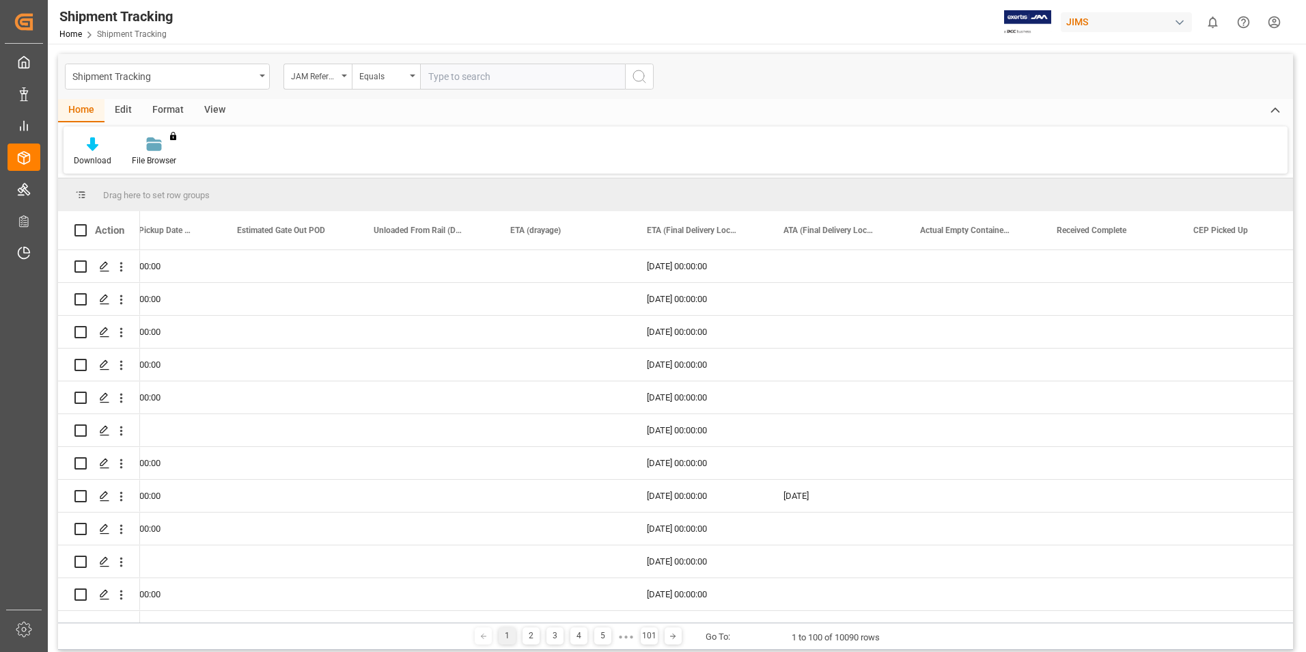
click at [434, 70] on input "text" at bounding box center [522, 77] width 205 height 26
paste input "77-10620-DE"
type input "77-10620-DE"
click at [649, 74] on button "search button" at bounding box center [639, 77] width 29 height 26
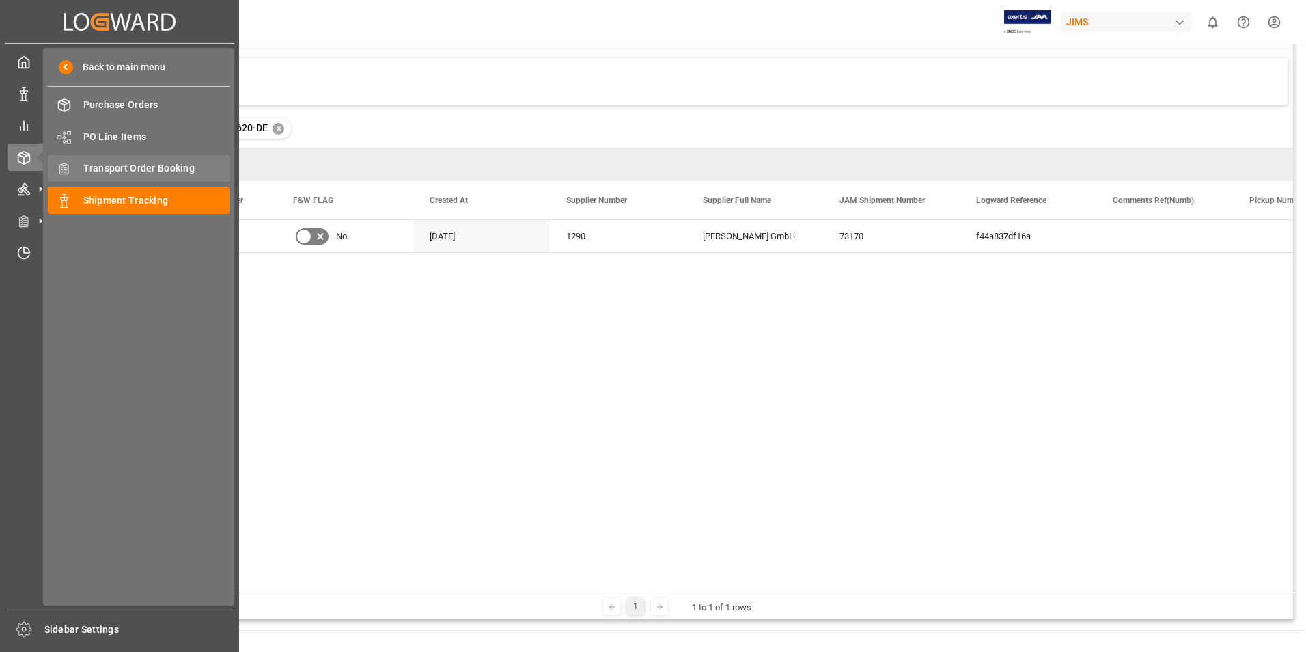
click at [135, 167] on span "Transport Order Booking" at bounding box center [156, 168] width 147 height 14
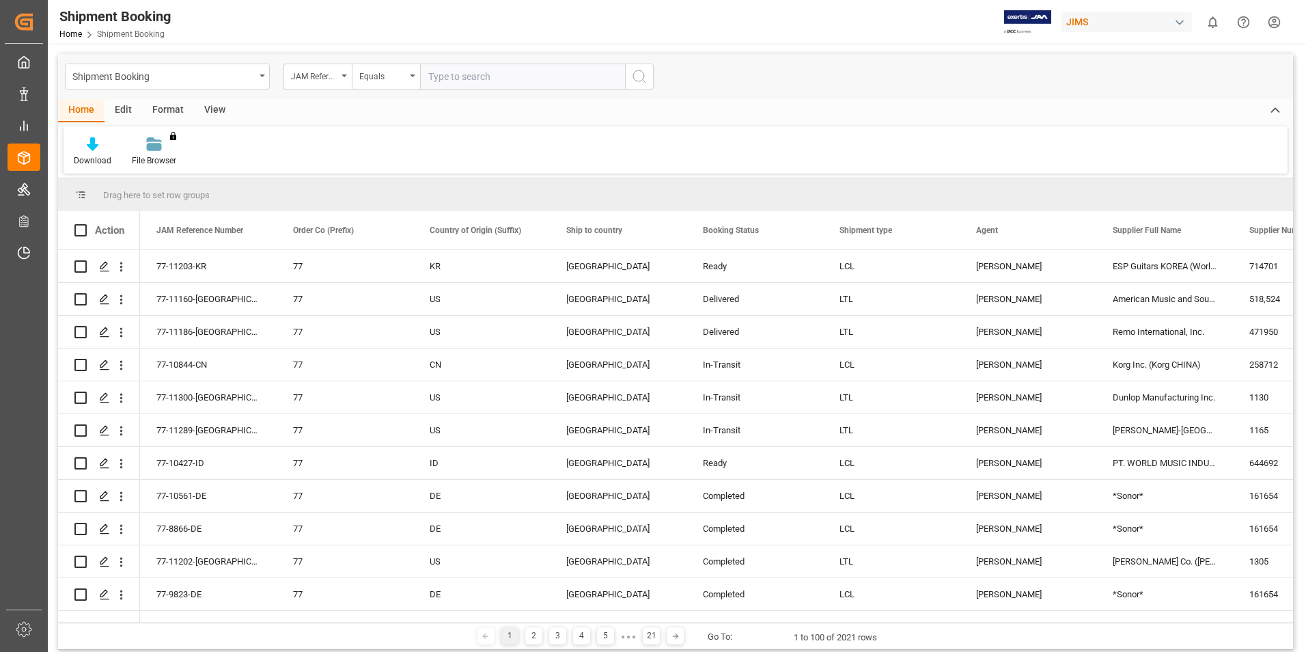
click at [448, 72] on input "text" at bounding box center [522, 77] width 205 height 26
paste input "77-9232-CN"
type input "77-9232-CN"
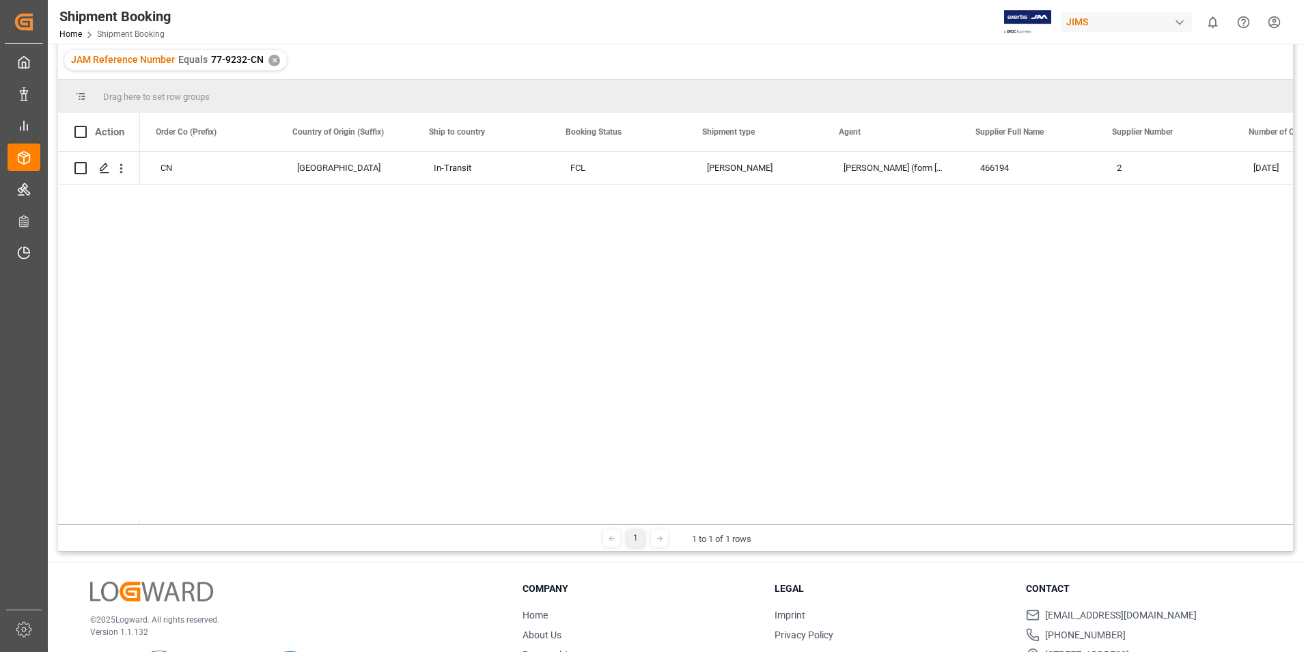
scroll to position [0, 570]
click at [271, 59] on div "✕" at bounding box center [274, 61] width 12 height 12
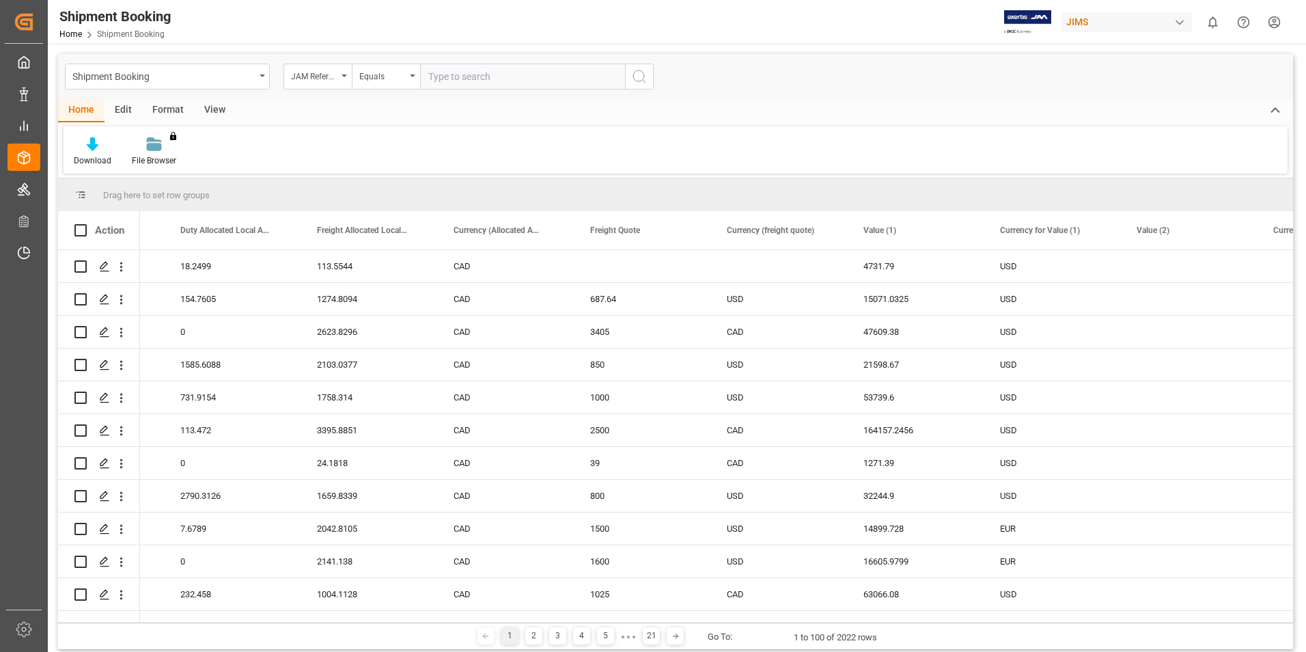
click at [449, 78] on input "text" at bounding box center [522, 77] width 205 height 26
paste input "77-10620-DE"
type input "77-10620-DE"
click at [635, 73] on icon "search button" at bounding box center [639, 76] width 16 height 16
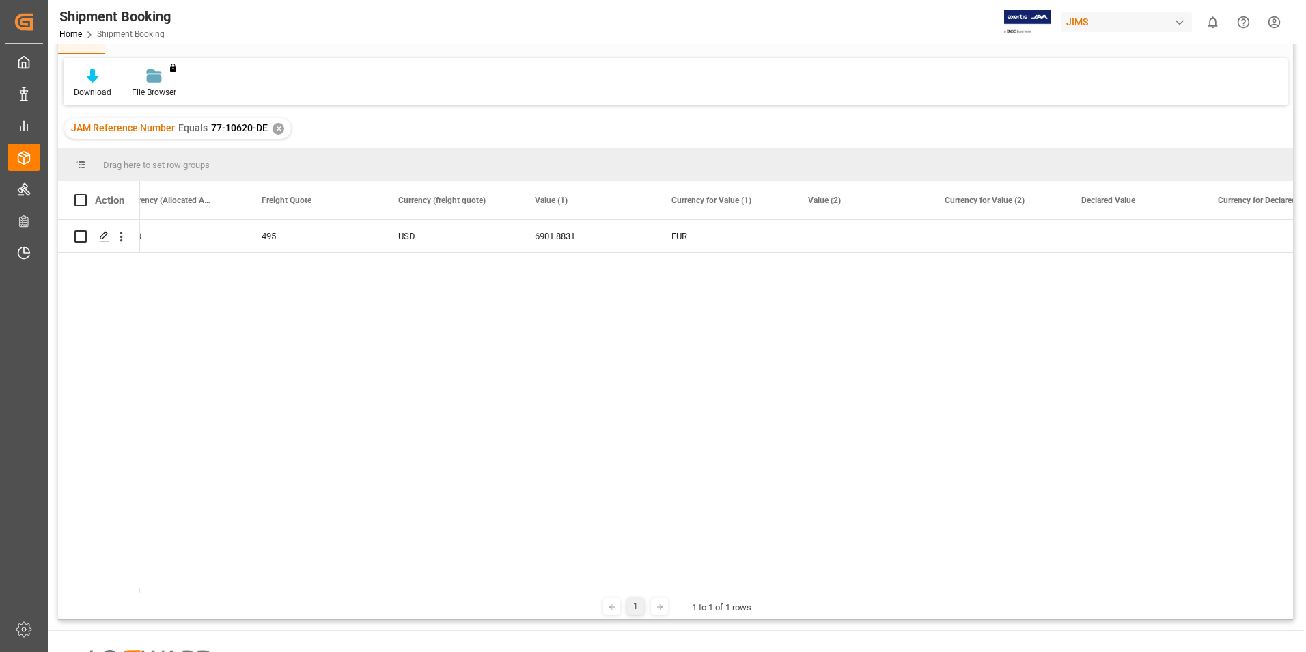
scroll to position [0, 3008]
click at [279, 132] on div "✕" at bounding box center [279, 129] width 12 height 12
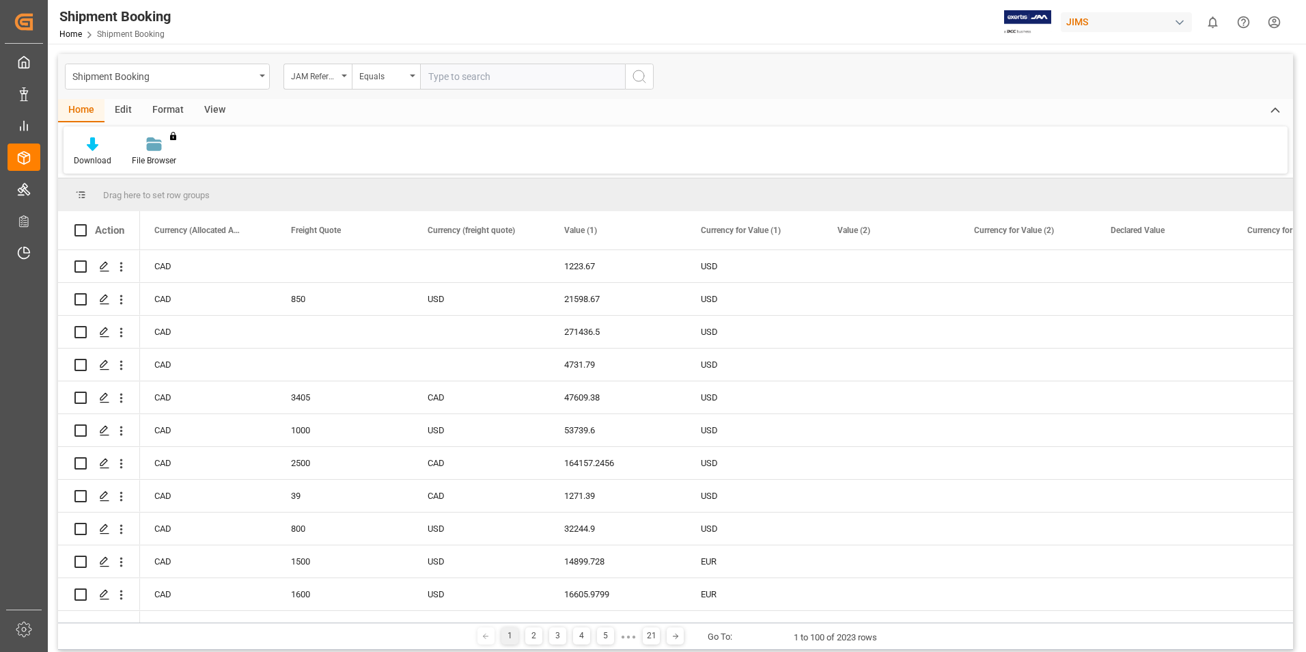
click at [459, 75] on input "text" at bounding box center [522, 77] width 205 height 26
paste input "77-9839-CN"
type input "77-9839-CN"
click at [637, 77] on icon "search button" at bounding box center [639, 76] width 16 height 16
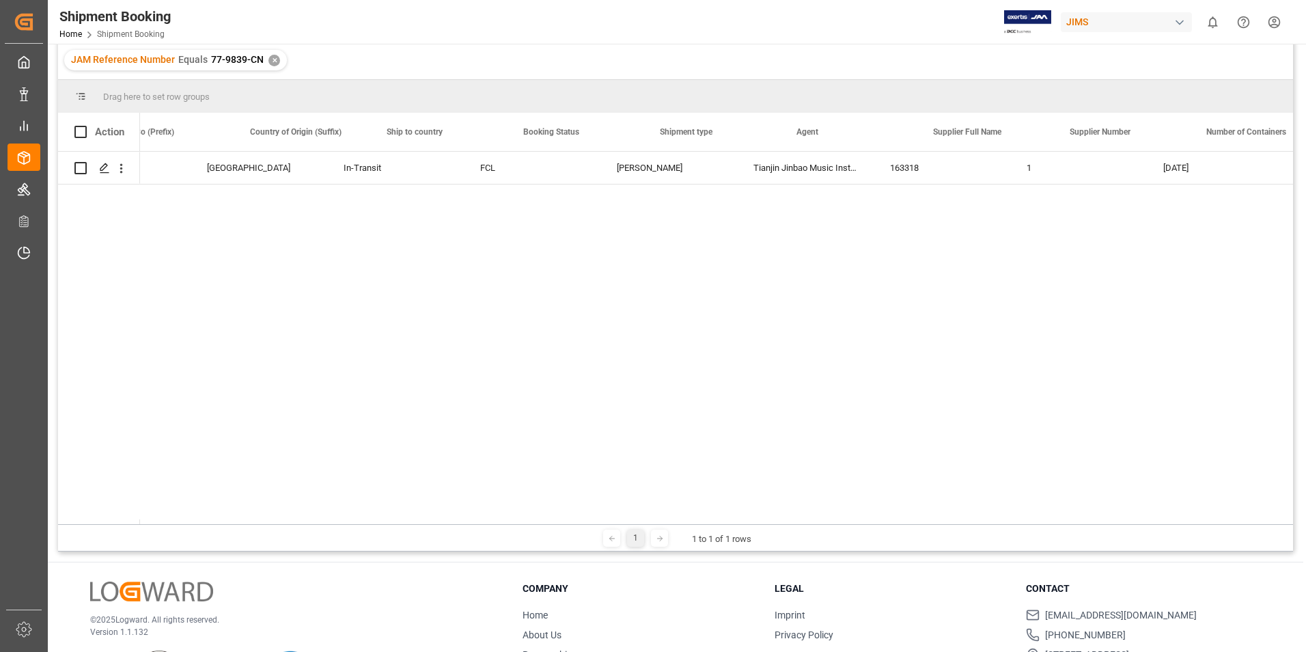
scroll to position [0, 180]
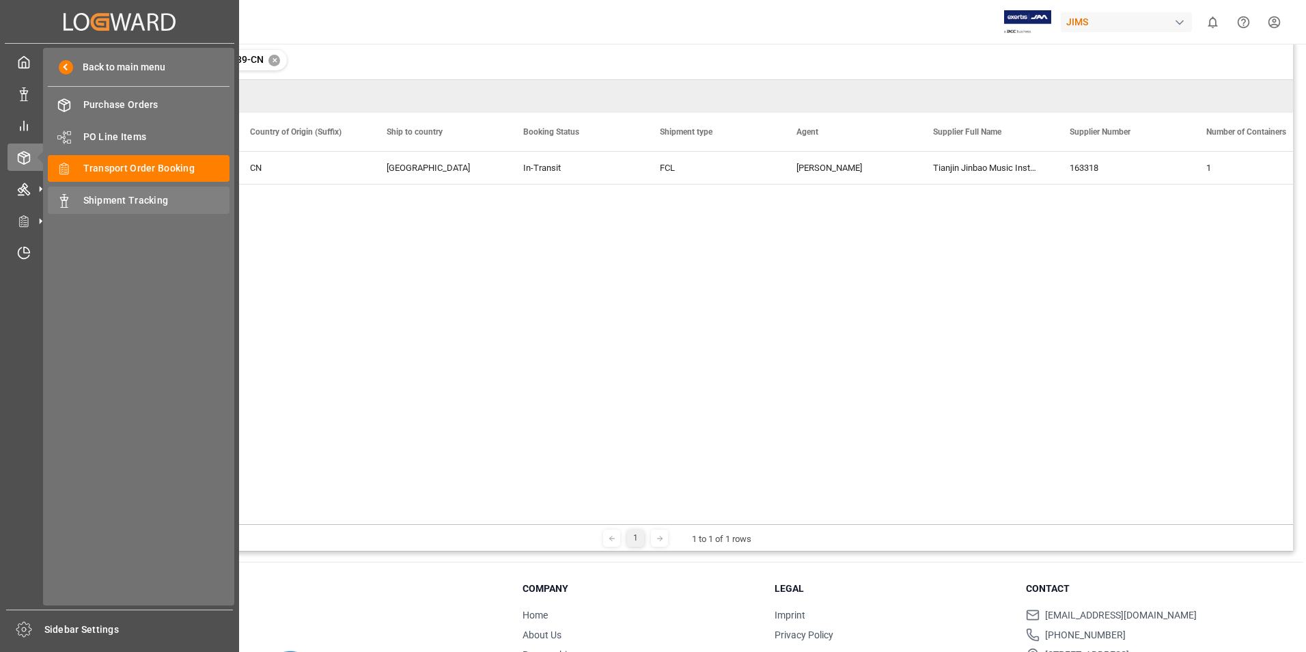
click at [111, 197] on span "Shipment Tracking" at bounding box center [156, 200] width 147 height 14
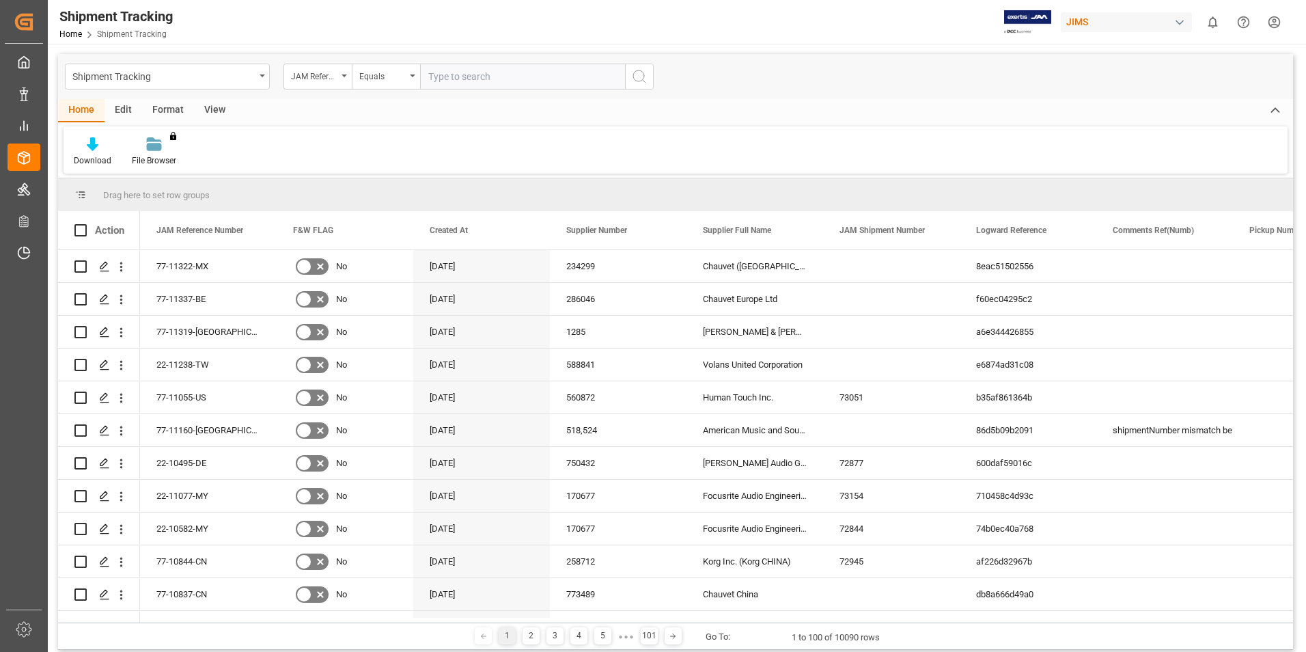
drag, startPoint x: 452, startPoint y: 72, endPoint x: 549, endPoint y: 74, distance: 97.0
click at [455, 72] on input "text" at bounding box center [522, 77] width 205 height 26
paste input "77-9839-CN"
type input "77-9839-CN"
click at [637, 80] on icon "search button" at bounding box center [639, 76] width 16 height 16
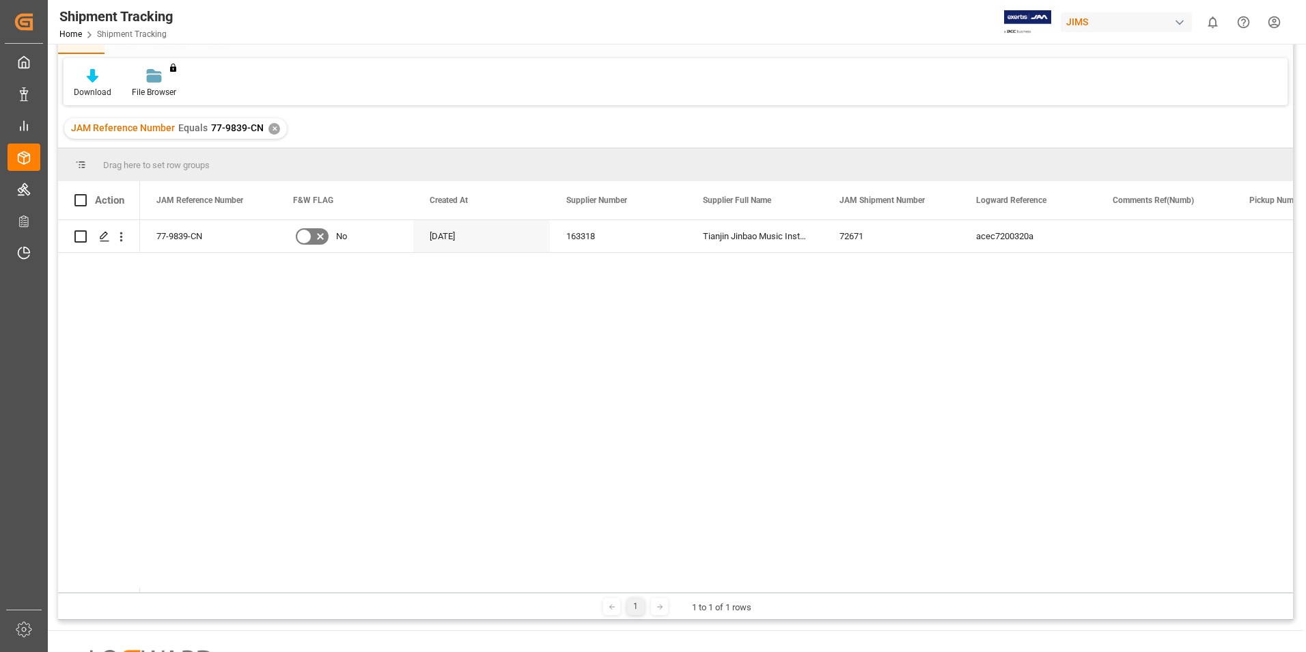
drag, startPoint x: 210, startPoint y: 594, endPoint x: 259, endPoint y: 594, distance: 49.2
click at [259, 594] on div "1 1 to 1 of 1 rows" at bounding box center [675, 605] width 1235 height 27
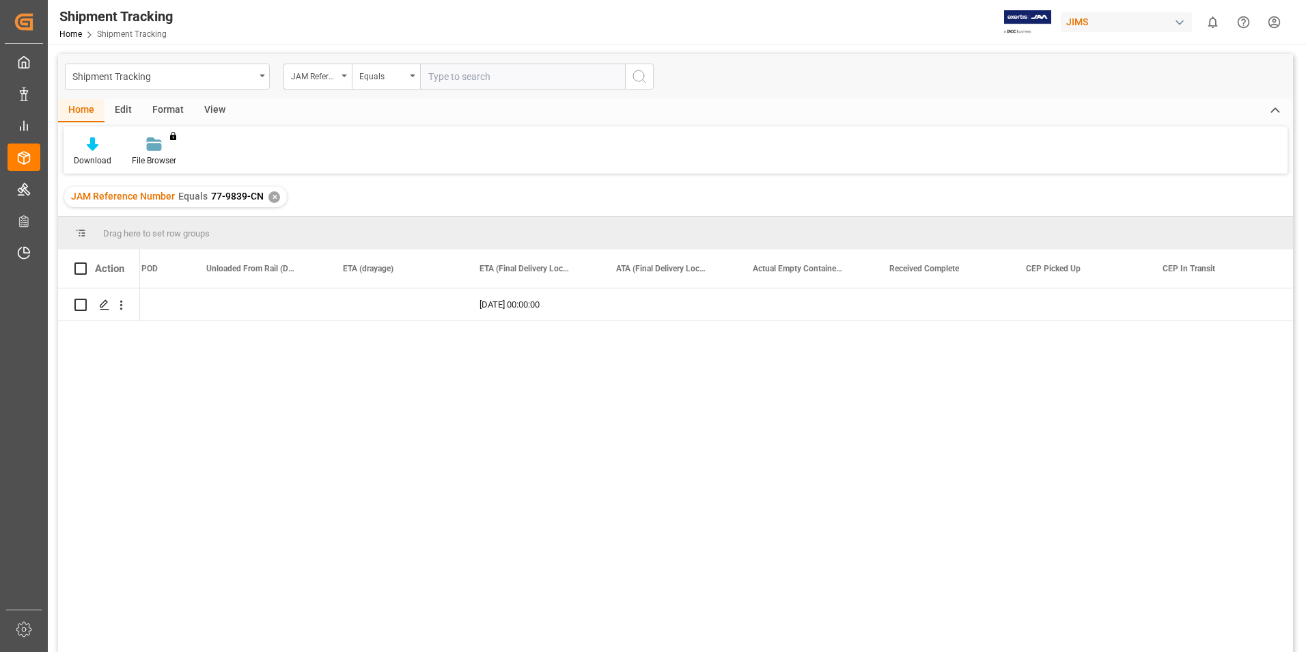
click at [489, 72] on input "text" at bounding box center [522, 77] width 205 height 26
paste input "77-9839-CN"
drag, startPoint x: 510, startPoint y: 74, endPoint x: 425, endPoint y: 76, distance: 84.7
click at [425, 76] on input "77-9839-CN" at bounding box center [522, 77] width 205 height 26
type input "77-9839-CN"
